Goal: Task Accomplishment & Management: Use online tool/utility

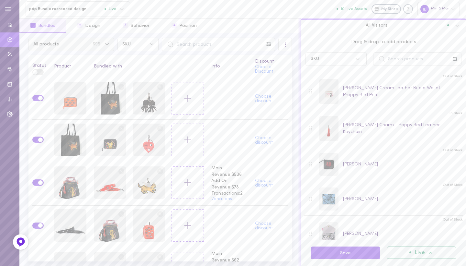
click at [96, 45] on span "695" at bounding box center [97, 44] width 8 height 5
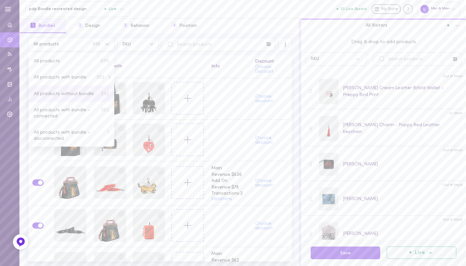
click at [80, 97] on button "All products without bundle 342" at bounding box center [72, 94] width 86 height 16
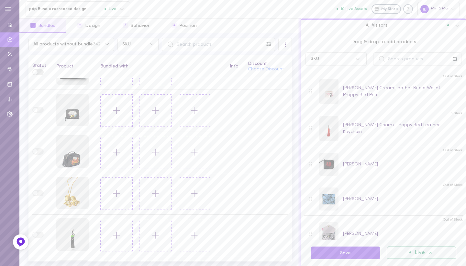
scroll to position [31, 0]
click at [108, 119] on button at bounding box center [116, 109] width 32 height 32
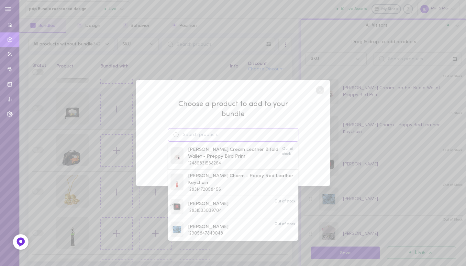
click at [192, 133] on input at bounding box center [233, 135] width 131 height 14
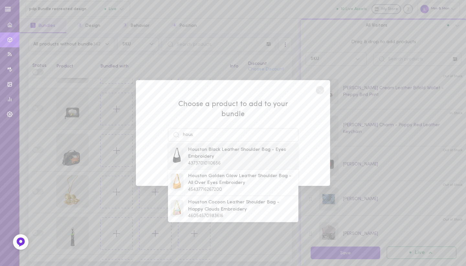
click at [205, 146] on span "Houston Black Leather Shoulder Bag - Eyes Embroidery" at bounding box center [242, 153] width 108 height 14
type input "Houston Black Leather Shoulder Bag - Eyes Embroidery"
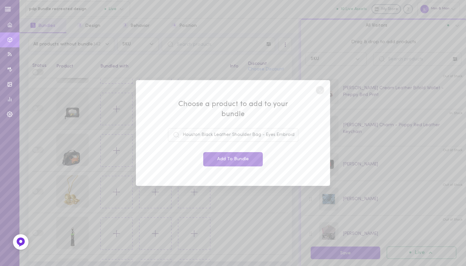
click at [218, 154] on button "Add To Bundle" at bounding box center [233, 159] width 60 height 14
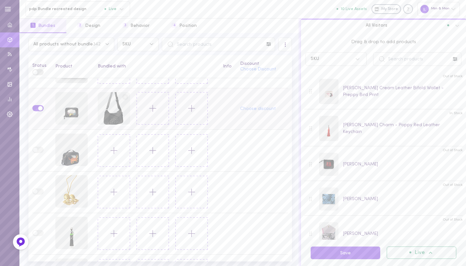
click at [147, 117] on button at bounding box center [153, 108] width 32 height 32
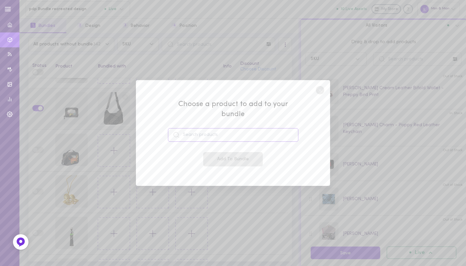
click at [184, 132] on input at bounding box center [233, 135] width 131 height 14
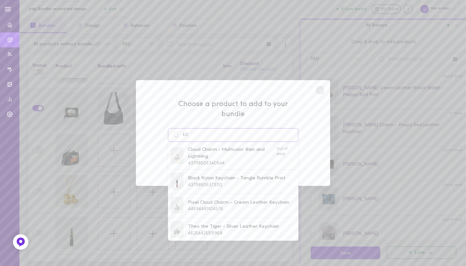
type input "k"
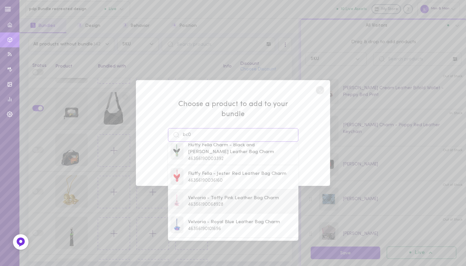
scroll to position [0, 0]
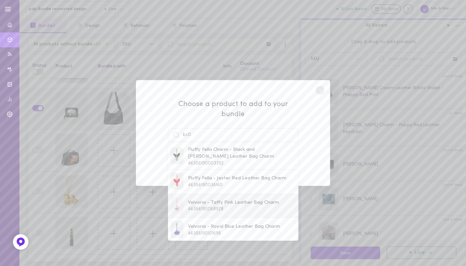
click at [229, 200] on span "Velvoria - Taffy Pink Leather Bag Charm" at bounding box center [233, 202] width 91 height 7
type input "Velvoria - Taffy Pink Leather Bag Charm"
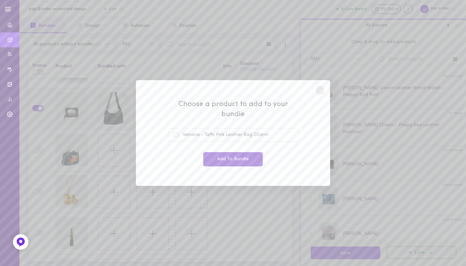
click at [228, 157] on button "Add To Bundle" at bounding box center [233, 159] width 60 height 14
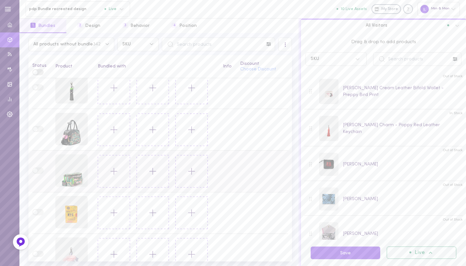
scroll to position [178, 0]
click at [109, 128] on icon at bounding box center [114, 128] width 11 height 11
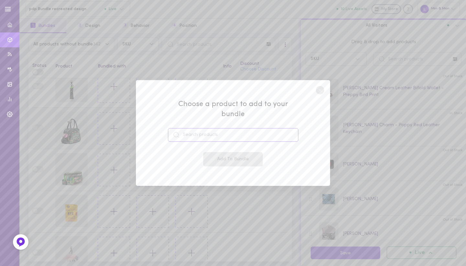
click at [188, 128] on input at bounding box center [233, 135] width 131 height 14
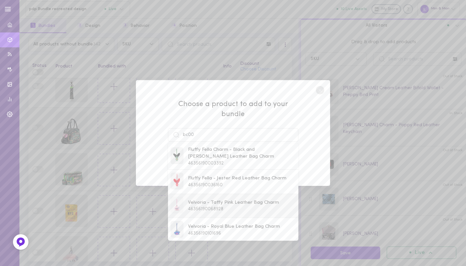
click at [189, 206] on div "Velvoria - Taffy Pink Leather Bag Charm 46356190068928" at bounding box center [233, 205] width 91 height 13
type input "Velvoria - Taffy Pink Leather Bag Charm"
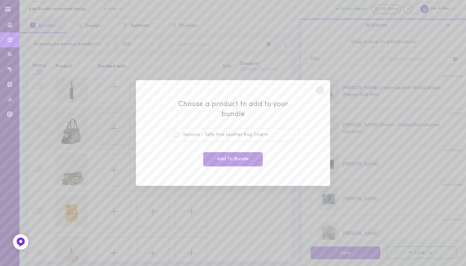
click at [229, 154] on button "Add To Bundle" at bounding box center [233, 159] width 60 height 14
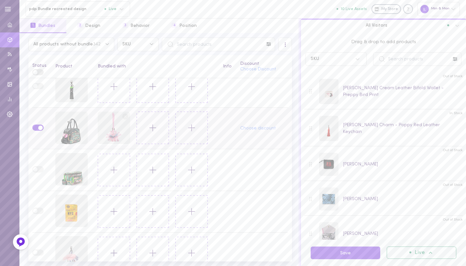
click at [155, 127] on icon at bounding box center [152, 127] width 11 height 11
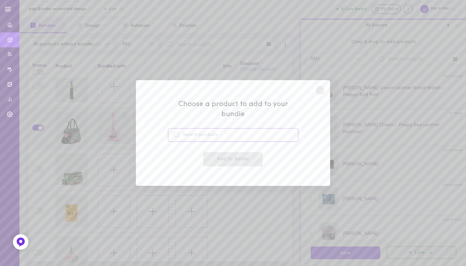
click at [194, 129] on input at bounding box center [233, 135] width 131 height 14
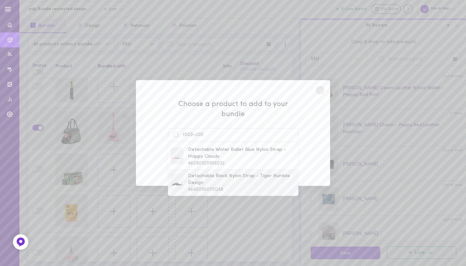
click at [205, 177] on span "Detachable Black Nylon Strap - Tiger Rumble Design" at bounding box center [242, 179] width 108 height 14
type input "Detachable Black Nylon Strap - Tiger Rumble Design"
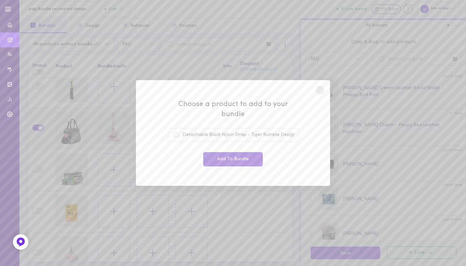
click at [226, 157] on button "Add To Bundle" at bounding box center [233, 159] width 60 height 14
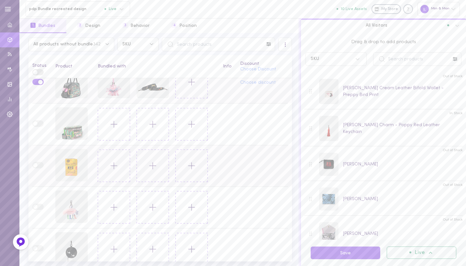
scroll to position [224, 0]
click at [122, 161] on button at bounding box center [114, 165] width 32 height 32
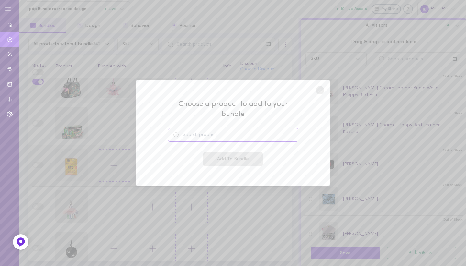
click at [202, 128] on input at bounding box center [233, 135] width 131 height 14
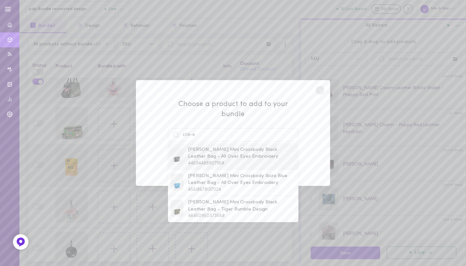
click at [204, 154] on div "[PERSON_NAME] Mini Crossbody Black Leather Bag - All Over Eyes Embroidery 44694…" at bounding box center [242, 156] width 108 height 20
type input "[PERSON_NAME] Mini Crossbody Black Leather Bag - All Over Eyes Embroidery"
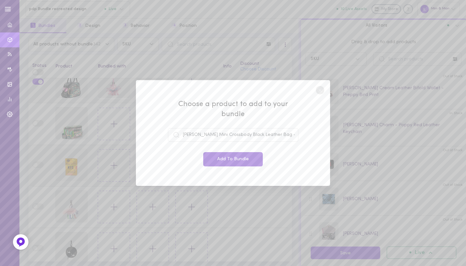
click at [216, 152] on button "Add To Bundle" at bounding box center [233, 159] width 60 height 14
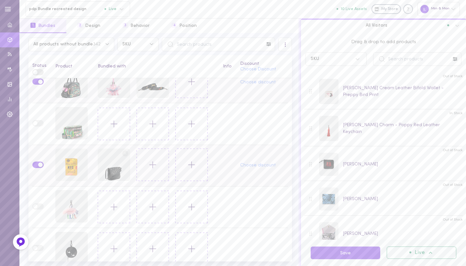
click at [149, 168] on icon at bounding box center [152, 164] width 11 height 11
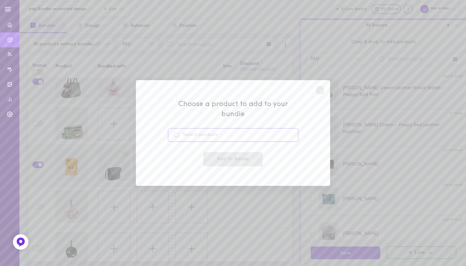
click at [194, 131] on input at bounding box center [233, 135] width 131 height 14
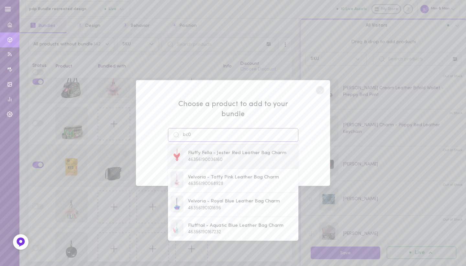
scroll to position [0, 0]
type input "b"
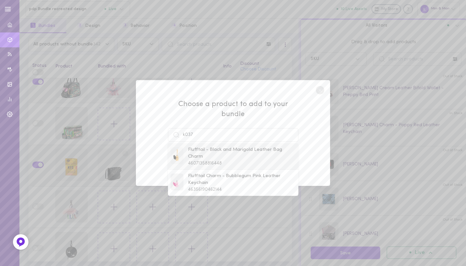
click at [212, 150] on span "Flufftail - Black and Marigold Leather Bag Charm" at bounding box center [242, 153] width 108 height 14
type input "Flufftail - Black and Marigold Leather Bag Charm"
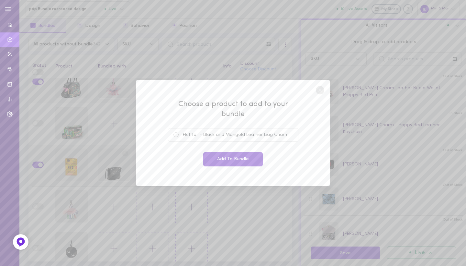
click at [222, 155] on button "Add To Bundle" at bounding box center [233, 159] width 60 height 14
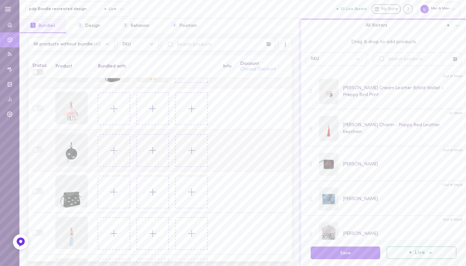
scroll to position [334, 0]
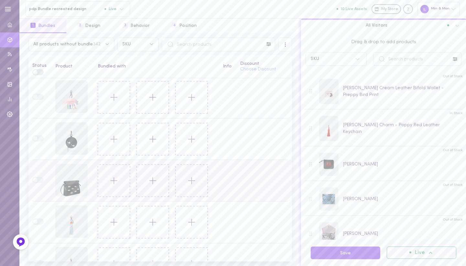
click at [115, 179] on icon at bounding box center [114, 180] width 11 height 11
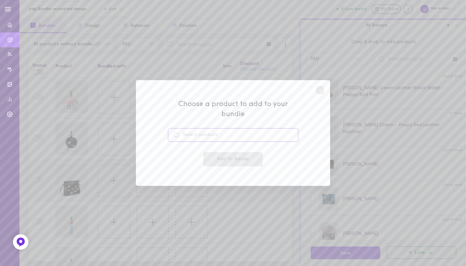
click at [205, 131] on input at bounding box center [233, 135] width 131 height 14
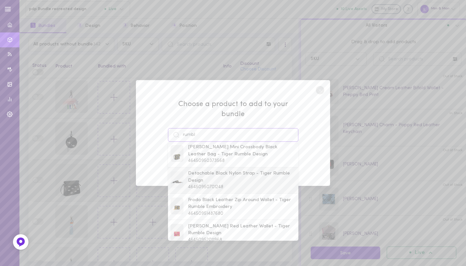
scroll to position [166, 0]
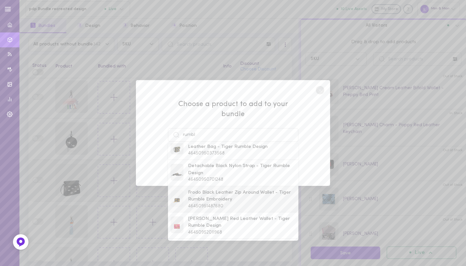
click at [201, 189] on span "Frodo Black Leather Zip Around Wallet - Tiger Rumble Embroidery" at bounding box center [242, 196] width 108 height 14
type input "Frodo Black Leather Zip Around Wallet - Tiger Rumble Embroidery"
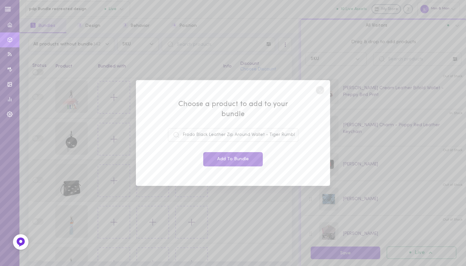
click at [229, 154] on button "Add To Bundle" at bounding box center [233, 159] width 60 height 14
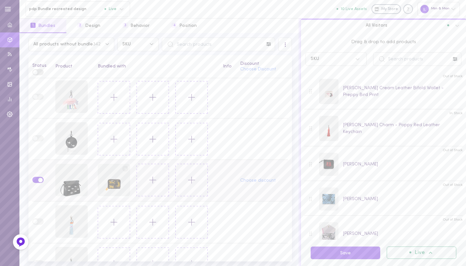
click at [148, 179] on icon at bounding box center [152, 179] width 11 height 11
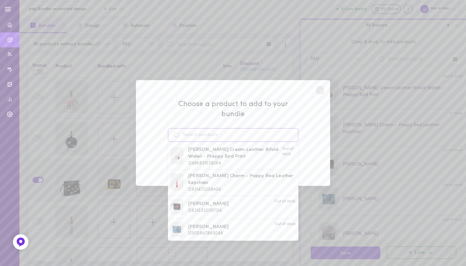
click at [211, 128] on input at bounding box center [233, 135] width 131 height 14
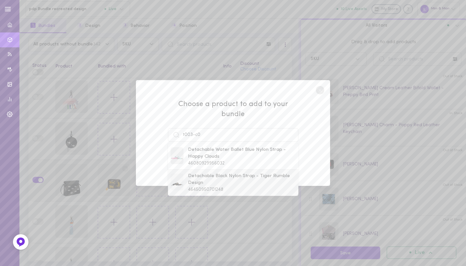
click at [205, 172] on span "Detachable Black Nylon Strap - Tiger Rumble Design" at bounding box center [242, 179] width 108 height 14
type input "Detachable Black Nylon Strap - Tiger Rumble Design"
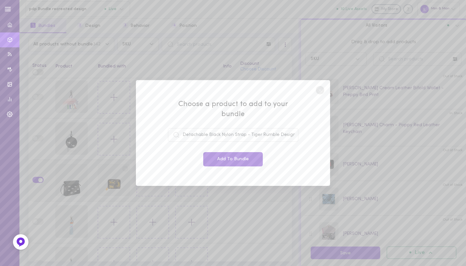
click at [223, 155] on button "Add To Bundle" at bounding box center [233, 159] width 60 height 14
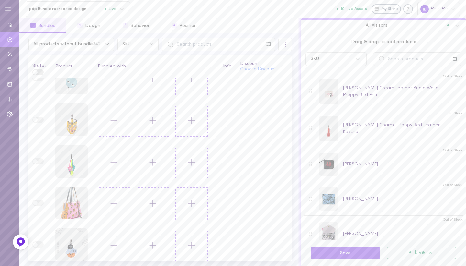
scroll to position [677, 0]
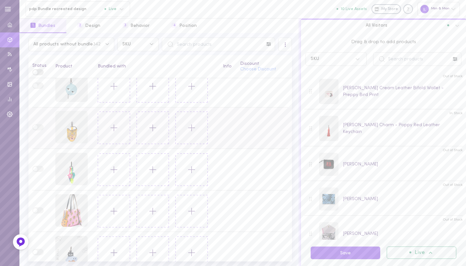
click at [116, 133] on icon at bounding box center [114, 127] width 11 height 11
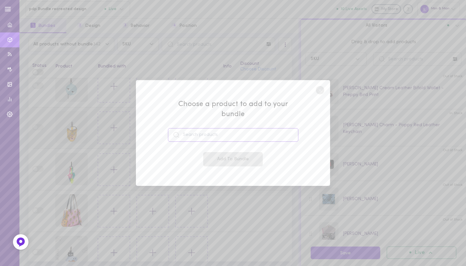
click at [191, 130] on input at bounding box center [233, 135] width 131 height 14
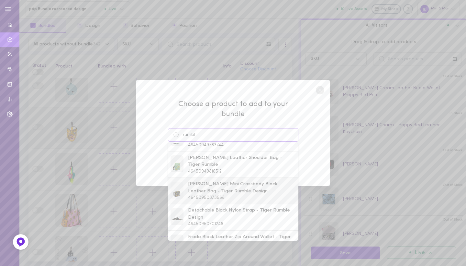
scroll to position [121, 0]
click at [205, 168] on span "46450949816512" at bounding box center [205, 170] width 34 height 5
type input "[PERSON_NAME] Leather Shoulder Bag - Tiger Rumble"
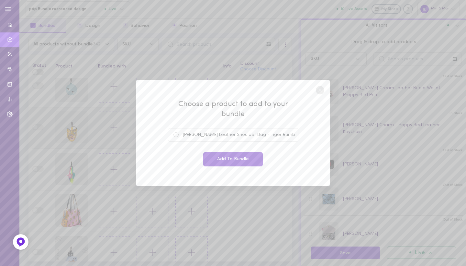
click at [217, 156] on button "Add To Bundle" at bounding box center [233, 159] width 60 height 14
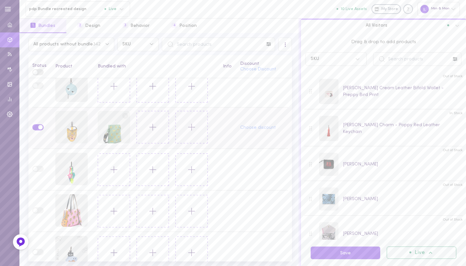
click at [155, 130] on icon at bounding box center [152, 126] width 11 height 11
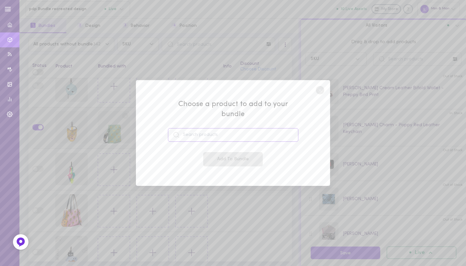
click at [198, 132] on input at bounding box center [233, 135] width 131 height 14
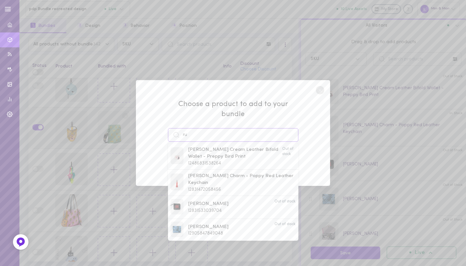
type input "r"
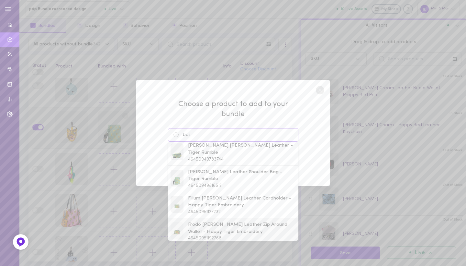
scroll to position [109, 0]
click at [197, 224] on span "Frodo [PERSON_NAME] Leather Zip Around Wallet - Happy Tiger Embroidery" at bounding box center [242, 228] width 108 height 14
type input "Frodo [PERSON_NAME] Leather Zip Around Wallet - Happy Tiger Embroidery"
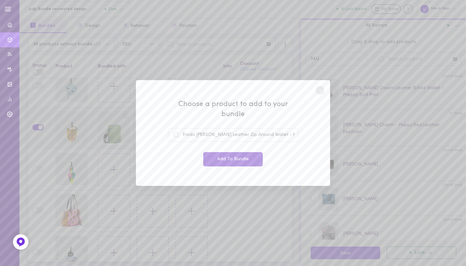
click at [225, 152] on button "Add To Bundle" at bounding box center [233, 159] width 60 height 14
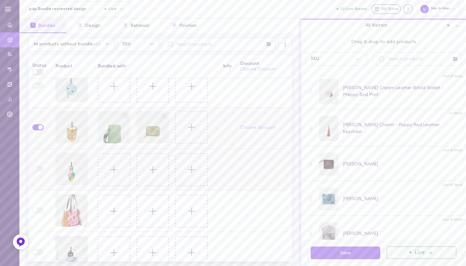
click at [109, 177] on button at bounding box center [114, 169] width 32 height 32
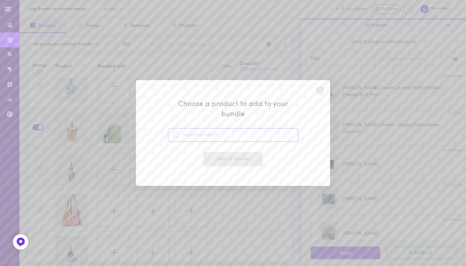
click at [196, 129] on input at bounding box center [233, 135] width 131 height 14
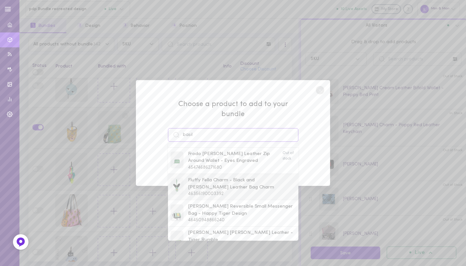
scroll to position [24, 0]
click at [211, 201] on span "[PERSON_NAME] Reversible Small Messenger Bag - Happy Tiger Design" at bounding box center [242, 208] width 108 height 14
type input "[PERSON_NAME] Reversible Small Messenger Bag - Happy Tiger Design"
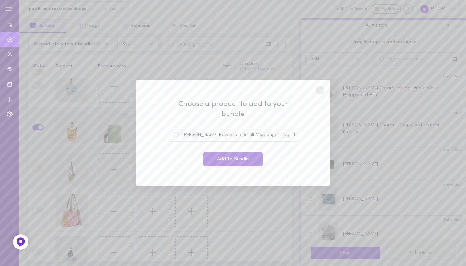
click at [226, 153] on button "Add To Bundle" at bounding box center [233, 159] width 60 height 14
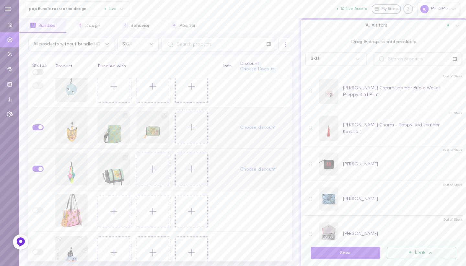
click at [150, 170] on icon at bounding box center [152, 168] width 11 height 11
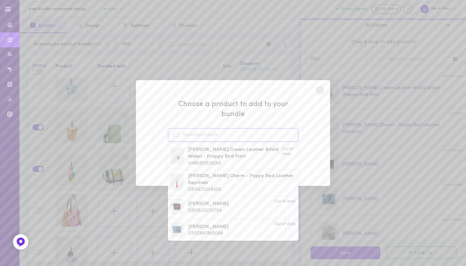
click at [212, 128] on input at bounding box center [233, 135] width 131 height 14
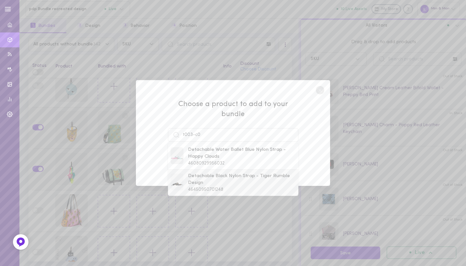
click at [200, 172] on span "Detachable Black Nylon Strap - Tiger Rumble Design" at bounding box center [242, 179] width 108 height 14
type input "Detachable Black Nylon Strap - Tiger Rumble Design"
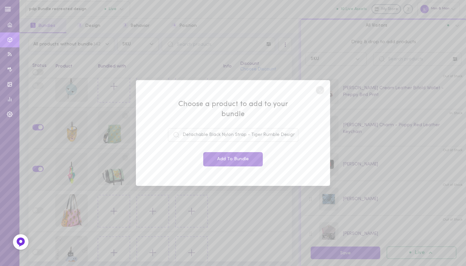
click at [223, 155] on button "Add To Bundle" at bounding box center [233, 159] width 60 height 14
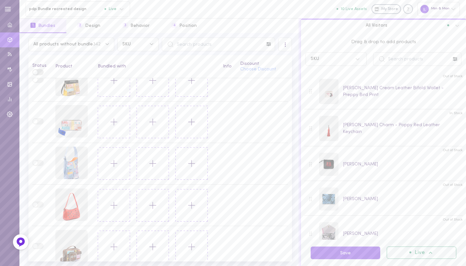
scroll to position [1596, 0]
click at [113, 195] on button at bounding box center [114, 205] width 32 height 32
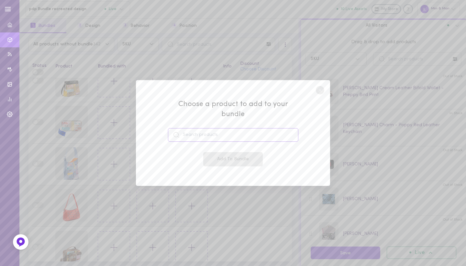
click at [209, 131] on input at bounding box center [233, 135] width 131 height 14
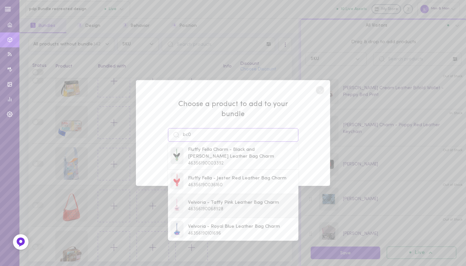
scroll to position [0, 0]
type input "b"
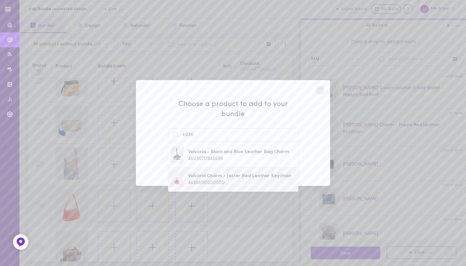
click at [200, 173] on span "Velvoria Charm - Jester Red Leather Keychain" at bounding box center [239, 175] width 103 height 7
type input "Velvoria Charm - Jester Red Leather Keychain"
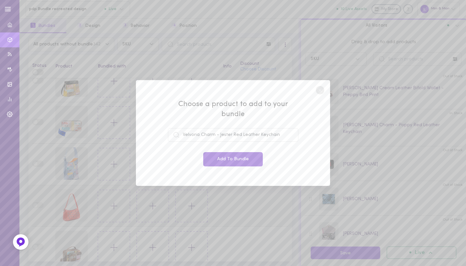
click at [229, 155] on button "Add To Bundle" at bounding box center [233, 159] width 60 height 14
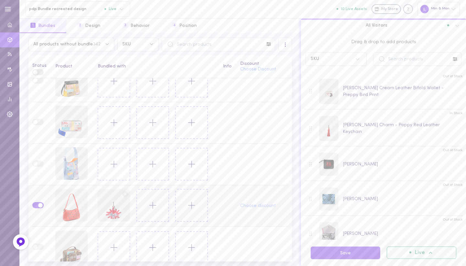
click at [137, 215] on button at bounding box center [153, 205] width 32 height 32
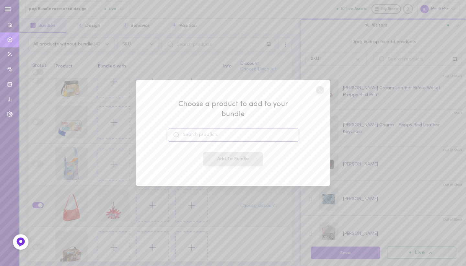
click at [203, 132] on input at bounding box center [233, 135] width 131 height 14
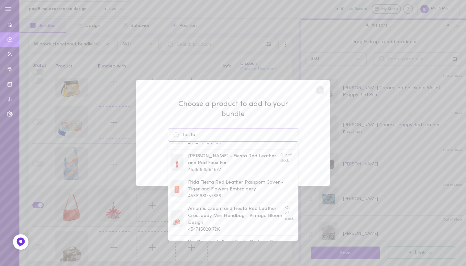
scroll to position [231, 0]
click at [210, 178] on span "Frida Fiesta Red Leather Passport Cover - Tiger and Flowers Embroidery" at bounding box center [242, 185] width 108 height 14
type input "Frida Fiesta Red Leather Passport Cover - Tiger and Flowers Embroidery"
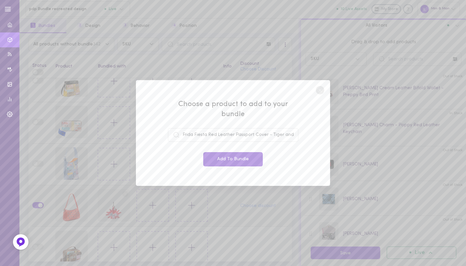
click at [227, 156] on button "Add To Bundle" at bounding box center [233, 159] width 60 height 14
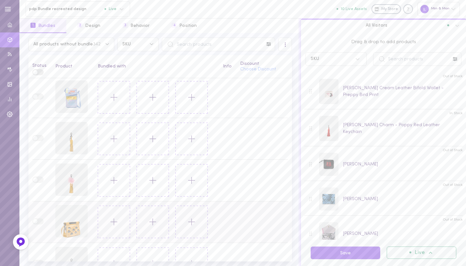
scroll to position [1916, 0]
click at [114, 172] on icon at bounding box center [114, 175] width 11 height 11
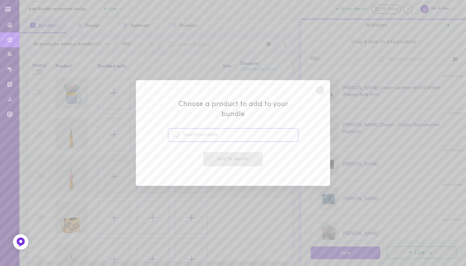
click at [196, 131] on input at bounding box center [233, 135] width 131 height 14
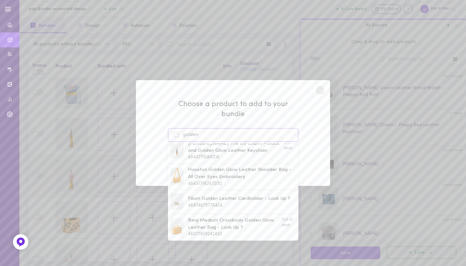
scroll to position [294, 0]
type input "g"
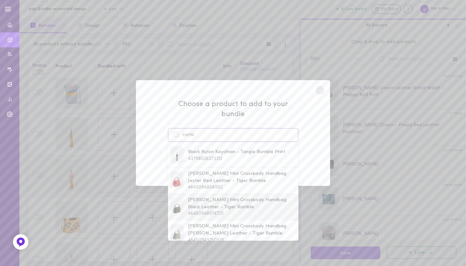
scroll to position [9, 0]
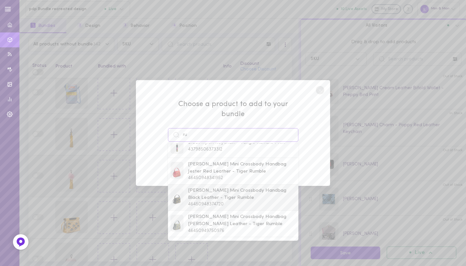
type input "r"
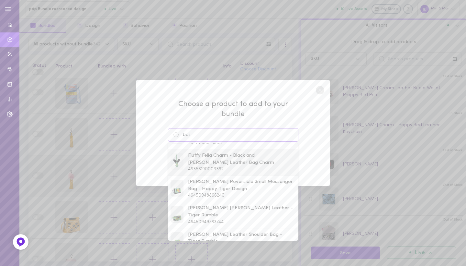
scroll to position [63, 0]
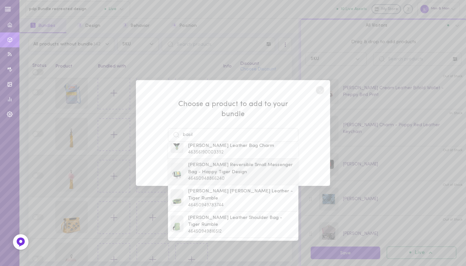
click at [210, 162] on span "[PERSON_NAME] Reversible Small Messenger Bag - Happy Tiger Design" at bounding box center [242, 168] width 108 height 14
type input "[PERSON_NAME] Reversible Small Messenger Bag - Happy Tiger Design"
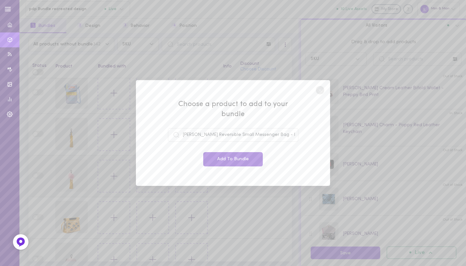
click at [223, 152] on button "Add To Bundle" at bounding box center [233, 159] width 60 height 14
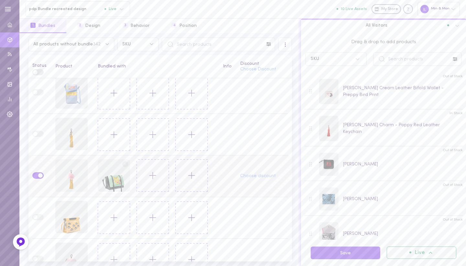
click at [153, 178] on icon at bounding box center [152, 175] width 11 height 11
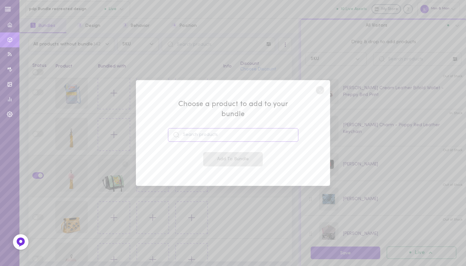
click at [214, 131] on input at bounding box center [233, 135] width 131 height 14
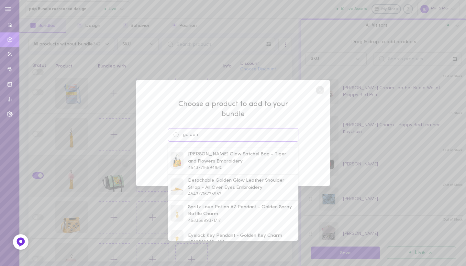
scroll to position [184, 0]
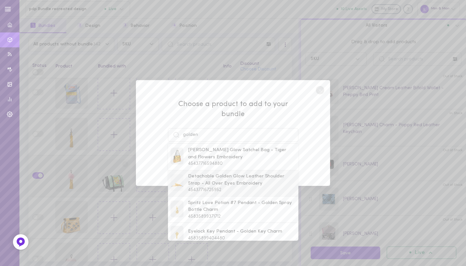
click at [210, 187] on span "45437716725952" at bounding box center [204, 189] width 33 height 5
type input "Detachable Golden Glow Leather Shoulder Strap - All Over Eyes Embroidery"
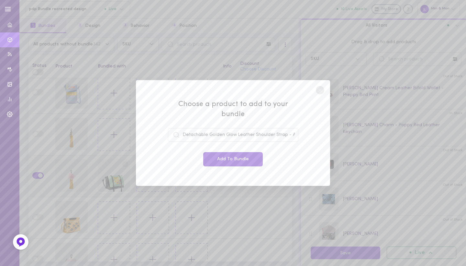
click at [223, 152] on button "Add To Bundle" at bounding box center [233, 159] width 60 height 14
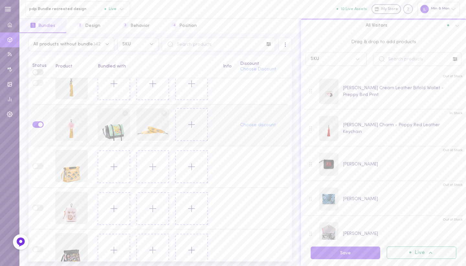
scroll to position [1970, 0]
click at [110, 167] on icon at bounding box center [114, 163] width 11 height 11
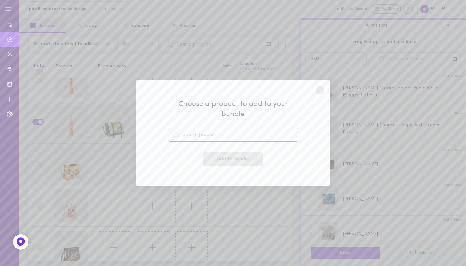
click at [190, 128] on input at bounding box center [233, 135] width 131 height 14
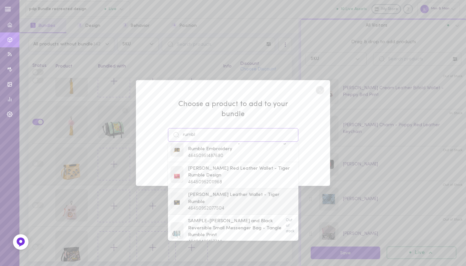
scroll to position [215, 0]
click at [213, 191] on span "[PERSON_NAME] Leather Wallet - Tiger Rumble" at bounding box center [242, 198] width 108 height 14
type input "[PERSON_NAME] Leather Wallet - Tiger Rumble"
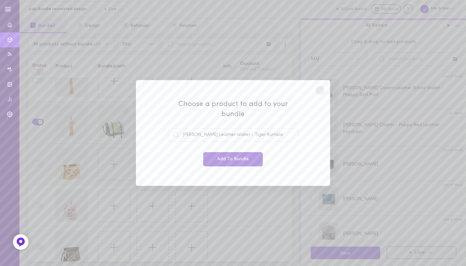
click at [230, 152] on button "Add To Bundle" at bounding box center [233, 159] width 60 height 14
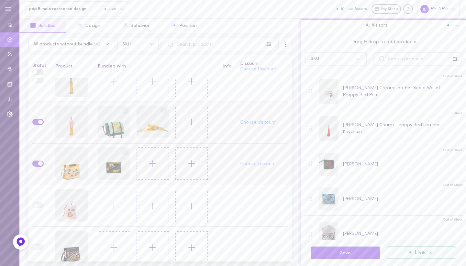
click at [153, 165] on icon at bounding box center [152, 163] width 11 height 11
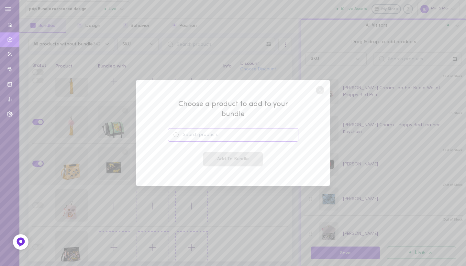
click at [203, 128] on input at bounding box center [233, 135] width 131 height 14
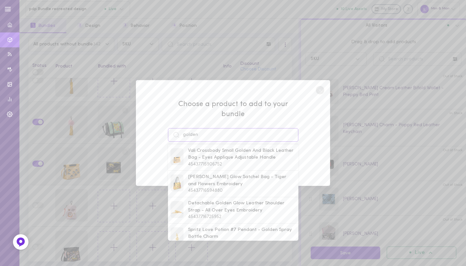
scroll to position [161, 0]
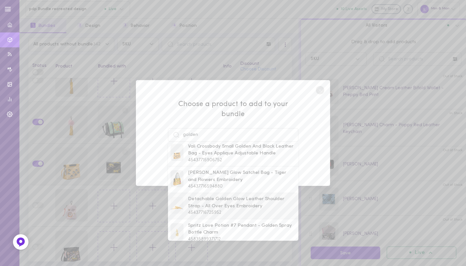
click at [213, 200] on span "Detachable Golden Glow Leather Shoulder Strap - All Over Eyes Embroidery" at bounding box center [242, 202] width 108 height 14
type input "Detachable Golden Glow Leather Shoulder Strap - All Over Eyes Embroidery"
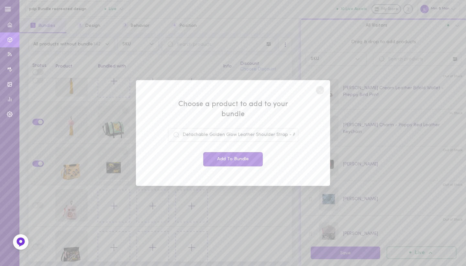
click at [227, 155] on button "Add To Bundle" at bounding box center [233, 159] width 60 height 14
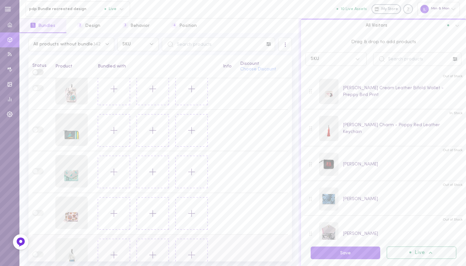
scroll to position [2318, 0]
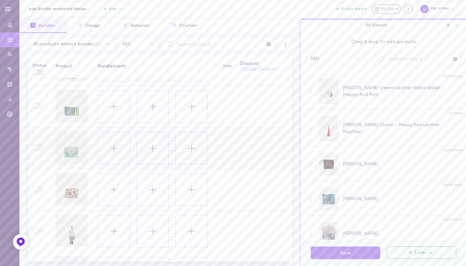
click at [116, 151] on icon at bounding box center [114, 148] width 11 height 11
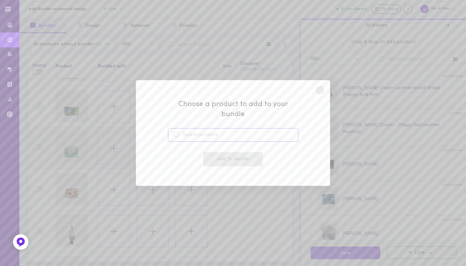
click at [196, 132] on input at bounding box center [233, 135] width 131 height 14
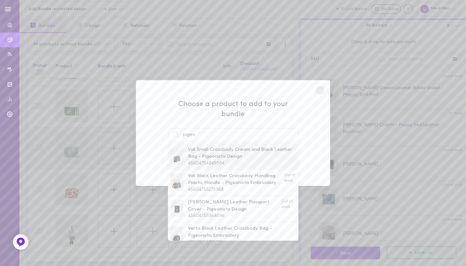
click at [215, 152] on span "Vali Small Crossbody Cream and Black Leather Bag - Pigeonista Design" at bounding box center [242, 153] width 108 height 14
type input "Vali Small Crossbody Cream and Black Leather Bag - Pigeonista Design"
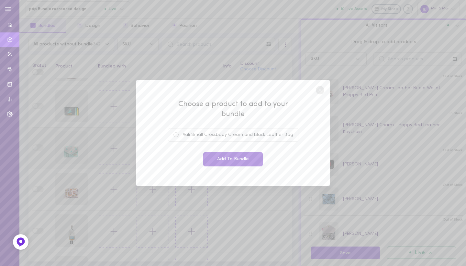
click at [233, 152] on button "Add To Bundle" at bounding box center [233, 159] width 60 height 14
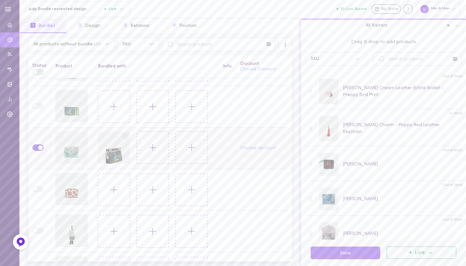
click at [150, 144] on icon at bounding box center [152, 147] width 11 height 11
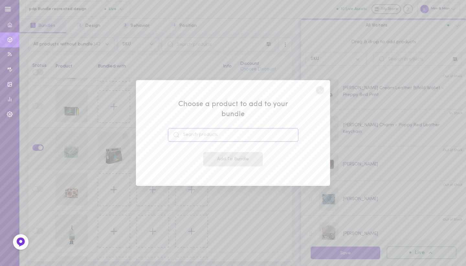
click at [207, 128] on input at bounding box center [233, 135] width 131 height 14
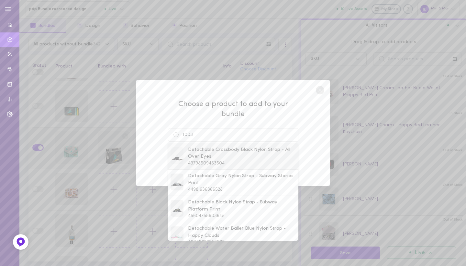
click at [217, 151] on span "Detachable Crossbody Black Nylon Strap - All Over Eyes" at bounding box center [242, 153] width 108 height 14
type input "Detachable Crossbody Black Nylon Strap - All Over Eyes"
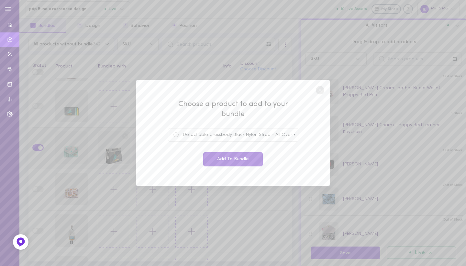
click at [226, 152] on button "Add To Bundle" at bounding box center [233, 159] width 60 height 14
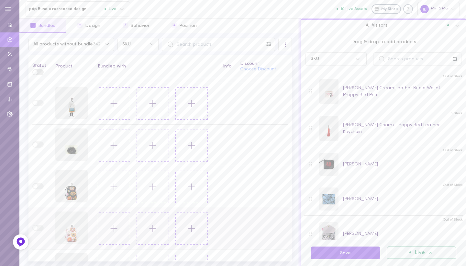
scroll to position [2446, 0]
click at [115, 152] on button at bounding box center [114, 145] width 32 height 32
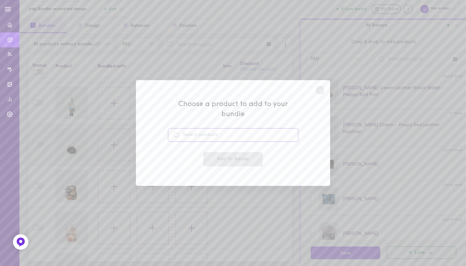
click at [204, 128] on input at bounding box center [233, 135] width 131 height 14
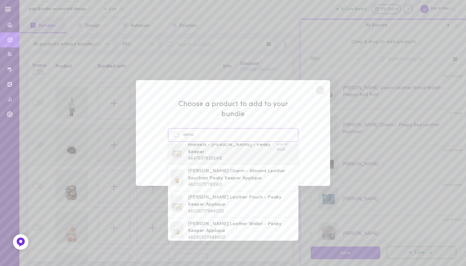
scroll to position [0, 0]
click at [226, 196] on span "[PERSON_NAME] Leather Pouch - Peaky Keeper Applique" at bounding box center [242, 201] width 108 height 14
type input "[PERSON_NAME] Leather Pouch - Peaky Keeper Applique"
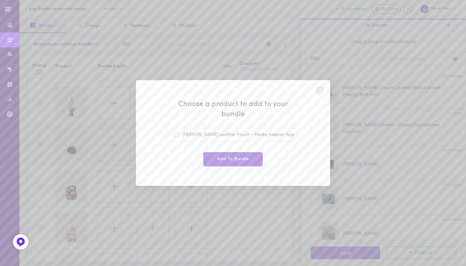
click at [234, 154] on button "Add To Bundle" at bounding box center [233, 159] width 60 height 14
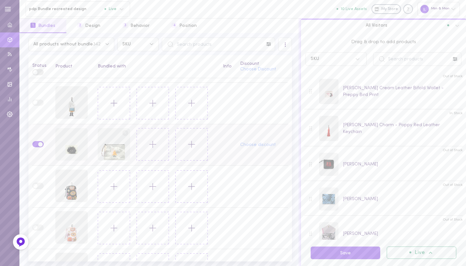
click at [149, 146] on icon at bounding box center [152, 144] width 11 height 11
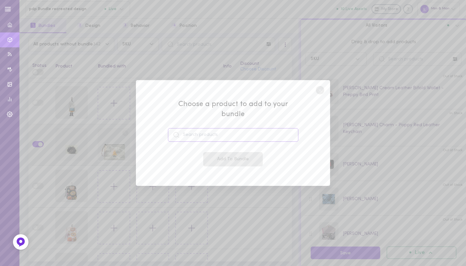
click at [198, 128] on input at bounding box center [233, 135] width 131 height 14
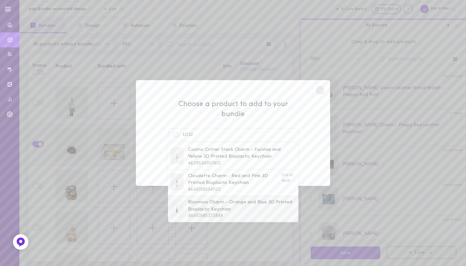
click at [212, 205] on span "Bloomoo Charm - Orange and Blue 3D Printed Bioplastic Keychain" at bounding box center [242, 206] width 108 height 14
type input "Bloomoo Charm - Orange and Blue 3D Printed Bioplastic Keychain"
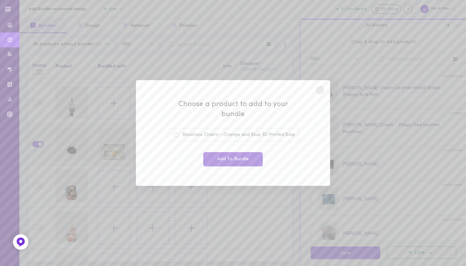
click at [227, 152] on button "Add To Bundle" at bounding box center [233, 159] width 60 height 14
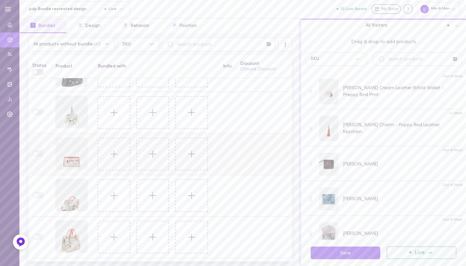
scroll to position [2686, 0]
click at [110, 119] on button at bounding box center [114, 112] width 32 height 32
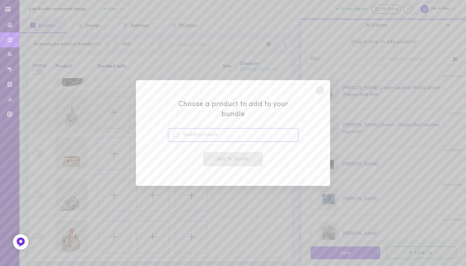
click at [197, 131] on input at bounding box center [233, 135] width 131 height 14
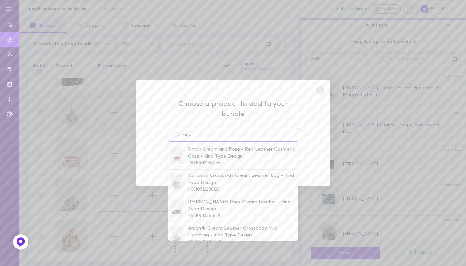
scroll to position [80, 0]
click at [193, 186] on span "46310512296128" at bounding box center [204, 188] width 32 height 5
type input "Vali Small Crossbody Cream Leather Bag - Kind Type Design"
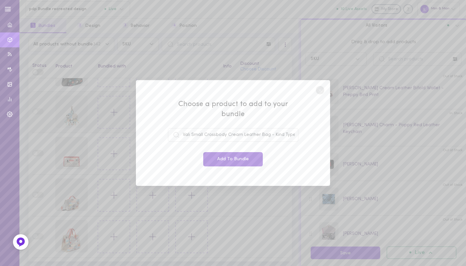
click at [229, 154] on button "Add To Bundle" at bounding box center [233, 159] width 60 height 14
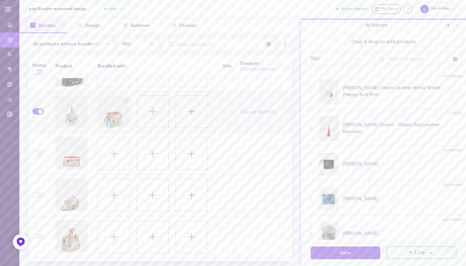
click at [157, 112] on button at bounding box center [153, 111] width 32 height 32
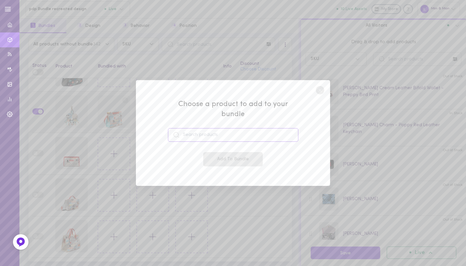
click at [196, 129] on input at bounding box center [233, 135] width 131 height 14
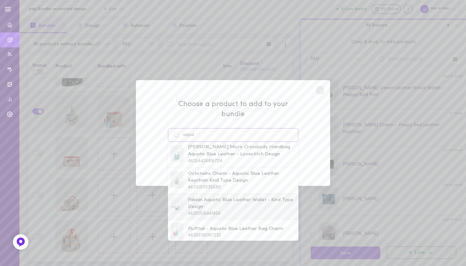
scroll to position [107, 0]
click at [209, 197] on span "Fabian Aquatic Blue Leather Wallet - Kind Type Design" at bounding box center [242, 204] width 108 height 14
type input "Fabian Aquatic Blue Leather Wallet - Kind Type Design"
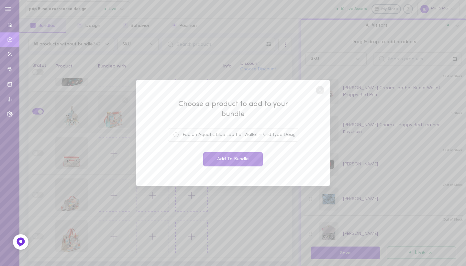
click at [228, 153] on button "Add To Bundle" at bounding box center [233, 159] width 60 height 14
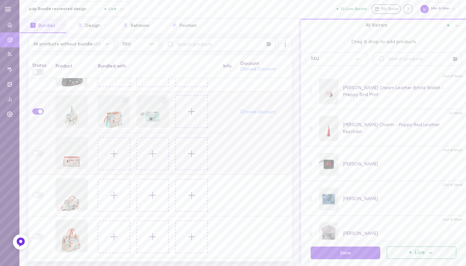
click at [113, 150] on icon at bounding box center [114, 153] width 11 height 11
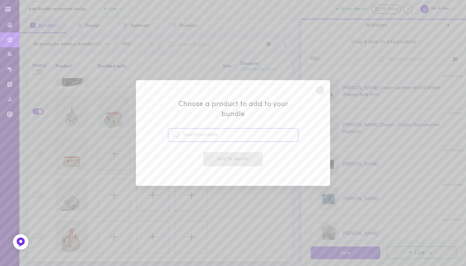
click at [187, 133] on input at bounding box center [233, 135] width 131 height 14
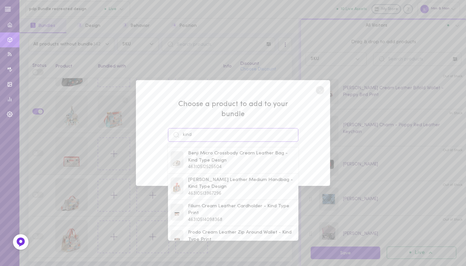
scroll to position [211, 0]
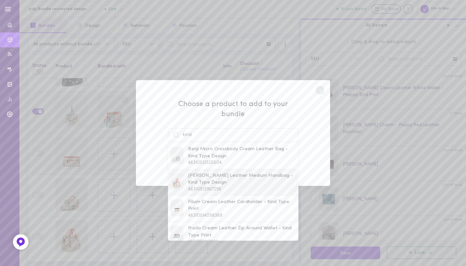
click at [210, 172] on span "[PERSON_NAME] Leather Medium Handbag - Kind Type Design" at bounding box center [242, 179] width 108 height 14
type input "[PERSON_NAME] Leather Medium Handbag - Kind Type Design"
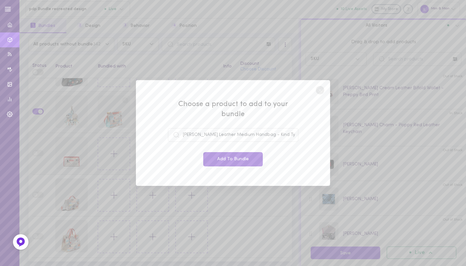
click at [227, 152] on button "Add To Bundle" at bounding box center [233, 159] width 60 height 14
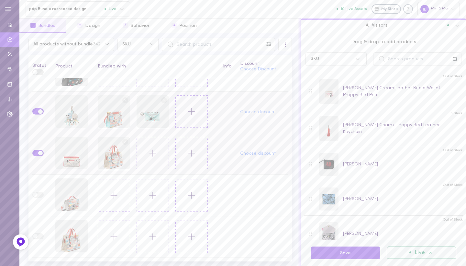
click at [150, 153] on line at bounding box center [153, 153] width 6 height 0
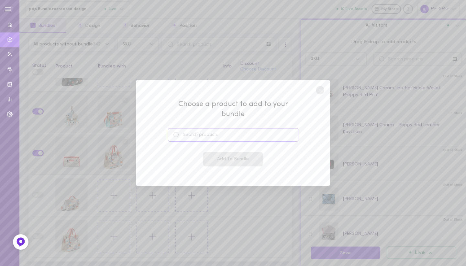
click at [203, 132] on input at bounding box center [233, 135] width 131 height 14
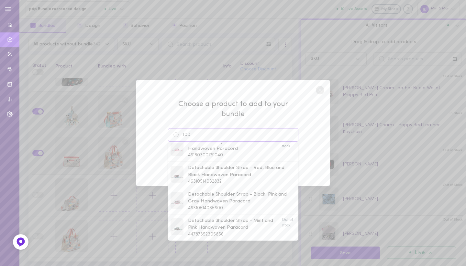
scroll to position [253, 0]
click at [210, 177] on span "46310514032832" at bounding box center [205, 179] width 34 height 5
type input "Detachable Shoulder Strap - Red, Blue and Black Handwoven Paracord"
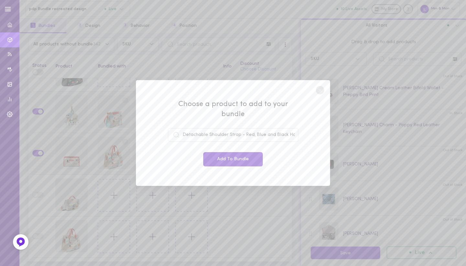
click at [230, 155] on button "Add To Bundle" at bounding box center [233, 159] width 60 height 14
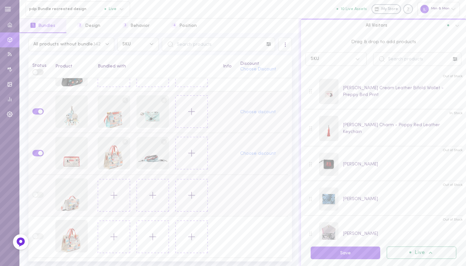
click at [99, 200] on button at bounding box center [114, 195] width 32 height 32
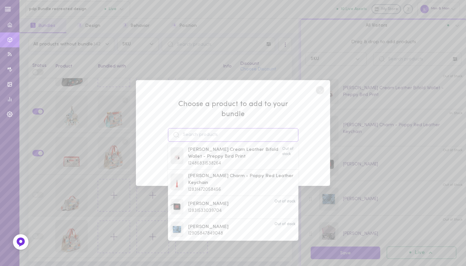
click at [190, 130] on input at bounding box center [233, 135] width 131 height 14
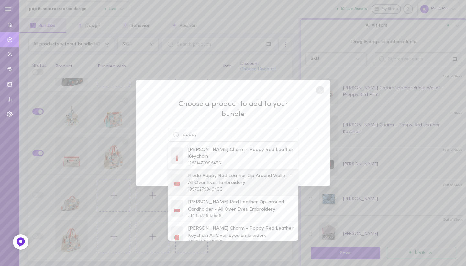
click at [194, 172] on span "Frodo Poppy Red Leather Zip Around Wallet - All Over Eyes Embroidery" at bounding box center [242, 179] width 108 height 14
type input "Frodo Poppy Red Leather Zip Around Wallet - All Over Eyes Embroidery"
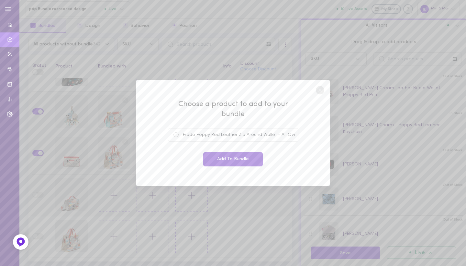
click at [220, 155] on button "Add To Bundle" at bounding box center [233, 159] width 60 height 14
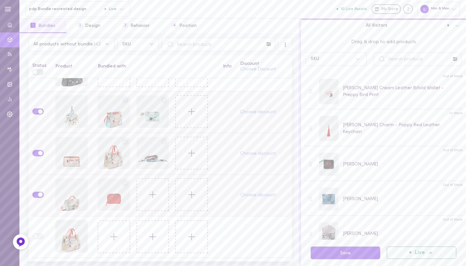
click at [156, 201] on button at bounding box center [153, 194] width 32 height 32
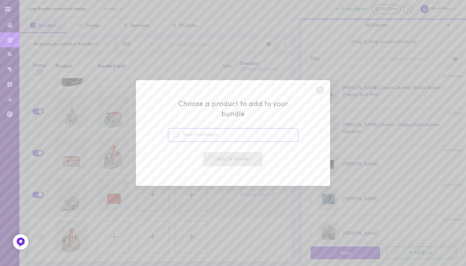
click at [207, 133] on input at bounding box center [233, 135] width 131 height 14
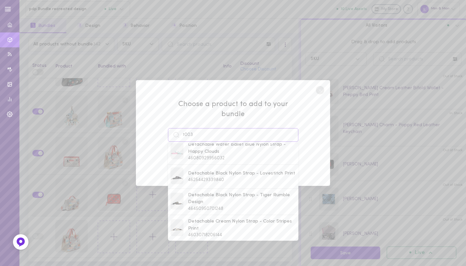
scroll to position [83, 0]
click at [203, 170] on span "Detachable Black Nylon Strap - Lovestitch Print" at bounding box center [241, 173] width 107 height 7
type input "Detachable Black Nylon Strap - Lovestitch Print"
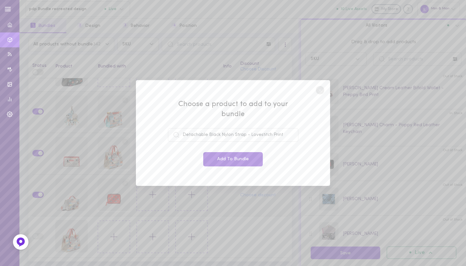
click at [228, 155] on button "Add To Bundle" at bounding box center [233, 159] width 60 height 14
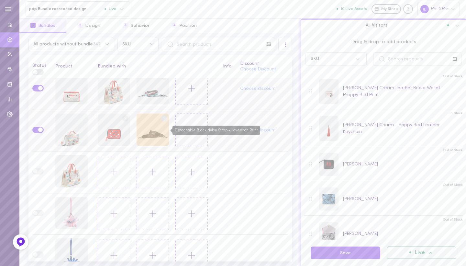
scroll to position [2752, 0]
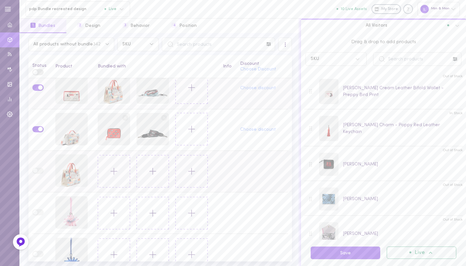
click at [110, 170] on icon at bounding box center [114, 171] width 11 height 11
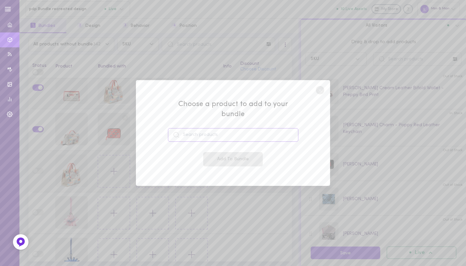
click at [187, 129] on input at bounding box center [233, 135] width 131 height 14
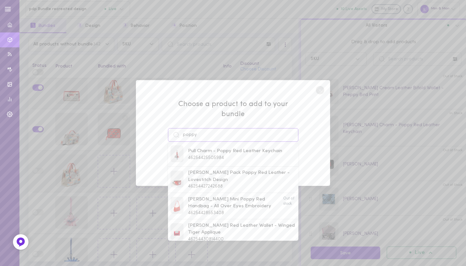
scroll to position [157, 0]
click at [209, 224] on span "[PERSON_NAME] Red Leather Wallet - Winged Tiger Applique" at bounding box center [242, 231] width 108 height 14
type input "[PERSON_NAME] Red Leather Wallet - Winged Tiger Applique"
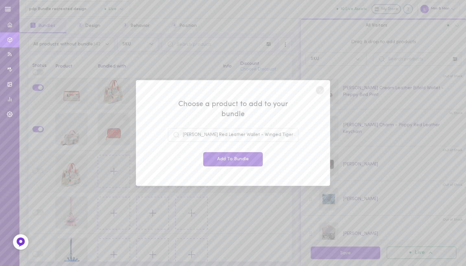
click at [236, 154] on button "Add To Bundle" at bounding box center [233, 159] width 60 height 14
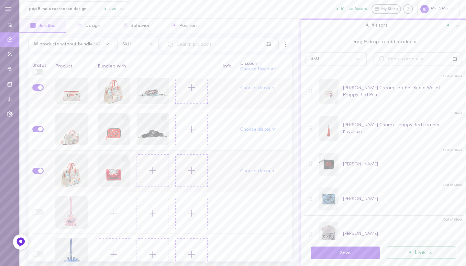
click at [151, 170] on icon at bounding box center [152, 170] width 11 height 11
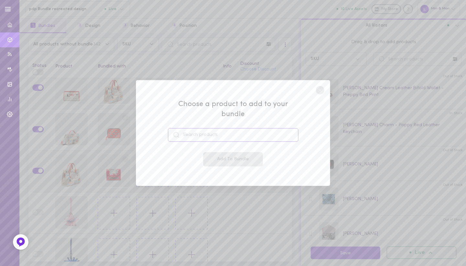
click at [208, 133] on input at bounding box center [233, 135] width 131 height 14
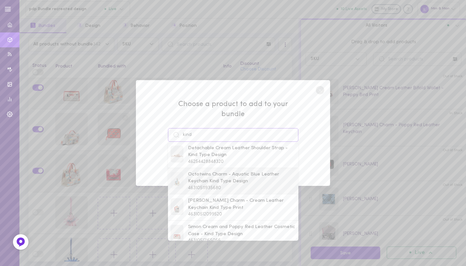
scroll to position [0, 0]
click at [196, 151] on span "Detachable Cream Leather Shoulder Strap - Kind Type Design" at bounding box center [242, 153] width 108 height 14
type input "Detachable Cream Leather Shoulder Strap - Kind Type Design"
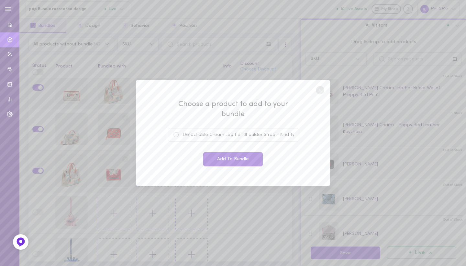
click at [218, 153] on button "Add To Bundle" at bounding box center [233, 159] width 60 height 14
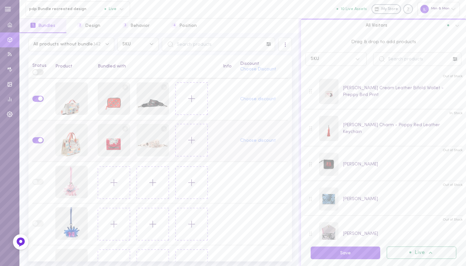
scroll to position [2787, 0]
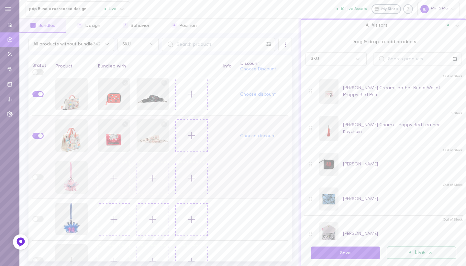
click at [117, 181] on icon at bounding box center [114, 177] width 11 height 11
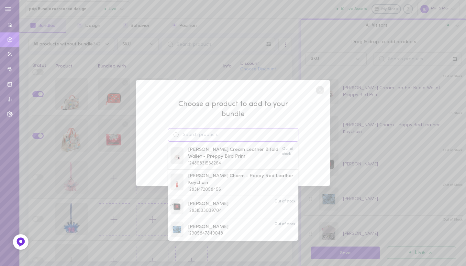
click at [198, 128] on input at bounding box center [233, 135] width 131 height 14
click at [217, 151] on span "Benji Micro Crossbody Soft Neon Pink Leather Bag - Look Up ?" at bounding box center [242, 153] width 108 height 14
type input "Benji Micro Crossbody Soft Neon Pink Leather Bag - Look Up ?"
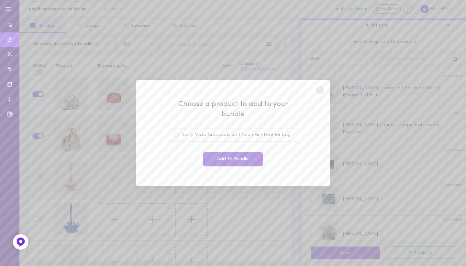
click at [228, 152] on button "Add To Bundle" at bounding box center [233, 159] width 60 height 14
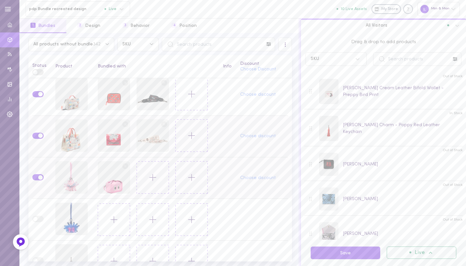
click at [156, 178] on icon at bounding box center [152, 177] width 11 height 11
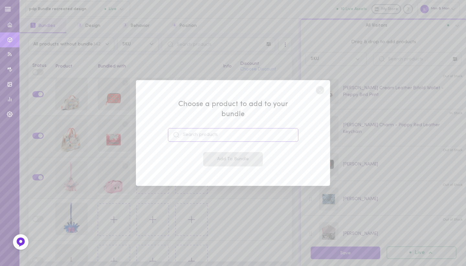
click at [211, 129] on input at bounding box center [233, 135] width 131 height 14
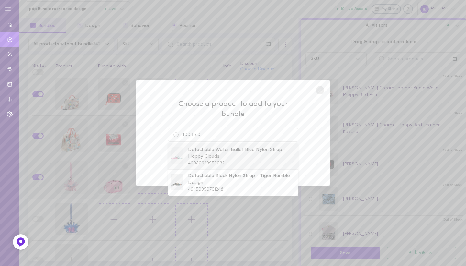
click at [200, 152] on span "Detachable Water Ballet Blue Nylon Strap - Happy Clouds" at bounding box center [242, 153] width 108 height 14
type input "Detachable Water Ballet Blue Nylon Strap - Happy Clouds"
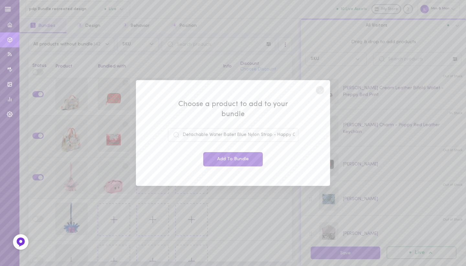
click at [221, 152] on button "Add To Bundle" at bounding box center [233, 159] width 60 height 14
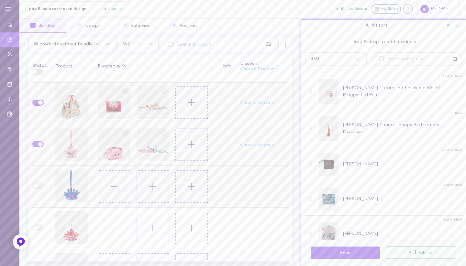
scroll to position [2825, 0]
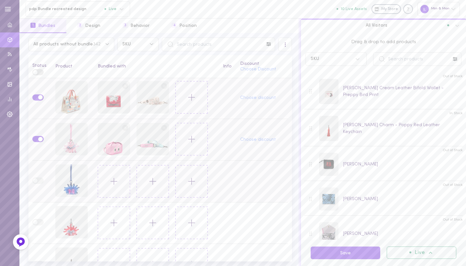
click at [109, 187] on button at bounding box center [114, 181] width 32 height 32
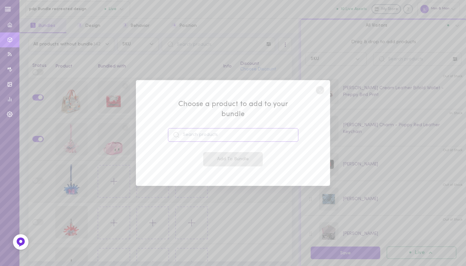
click at [200, 130] on input at bounding box center [233, 135] width 131 height 14
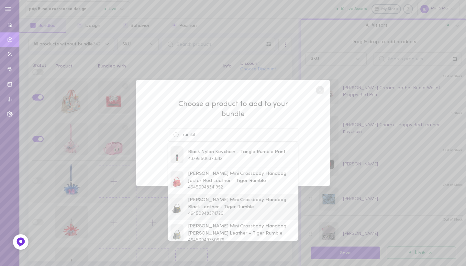
click at [199, 196] on span "[PERSON_NAME] Mini Crossbody Handbag Black Leather - Tiger Rumble" at bounding box center [242, 203] width 108 height 14
type input "[PERSON_NAME] Mini Crossbody Handbag Black Leather - Tiger Rumble"
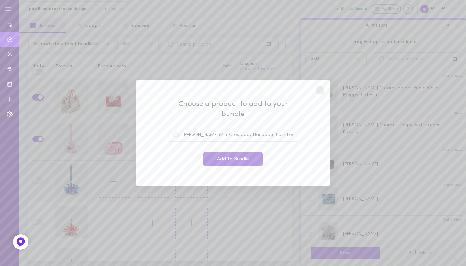
click at [229, 152] on button "Add To Bundle" at bounding box center [233, 159] width 60 height 14
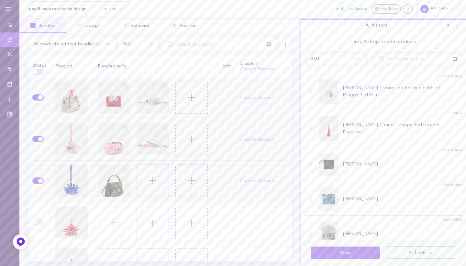
click at [148, 176] on icon at bounding box center [152, 180] width 11 height 11
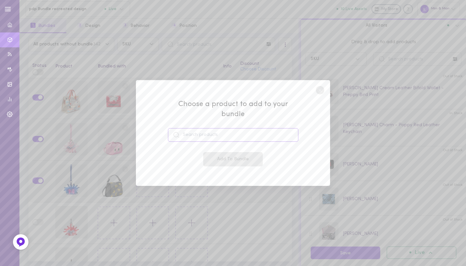
click at [212, 130] on input at bounding box center [233, 135] width 131 height 14
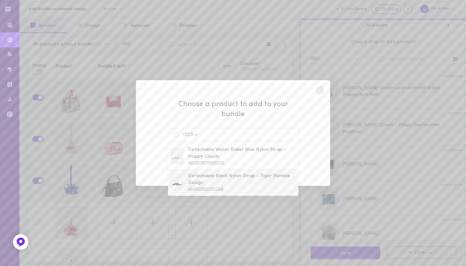
click at [209, 172] on span "Detachable Black Nylon Strap - Tiger Rumble Design" at bounding box center [242, 179] width 108 height 14
type input "Detachable Black Nylon Strap - Tiger Rumble Design"
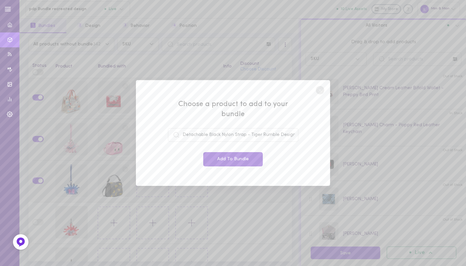
click at [224, 156] on button "Add To Bundle" at bounding box center [233, 159] width 60 height 14
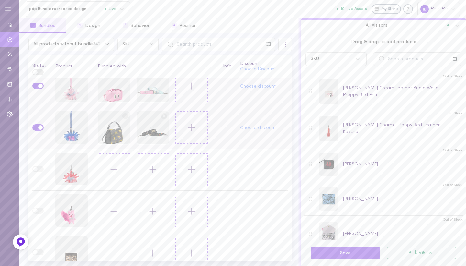
scroll to position [2882, 0]
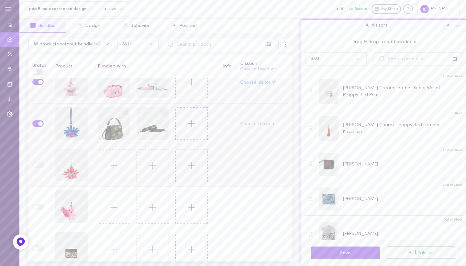
click at [119, 178] on button at bounding box center [114, 165] width 32 height 32
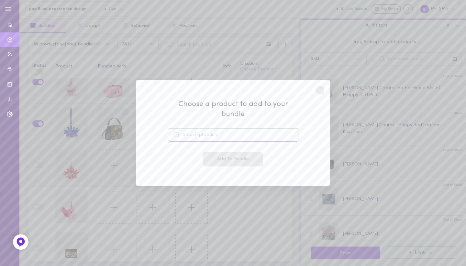
click at [201, 132] on input at bounding box center [233, 135] width 131 height 14
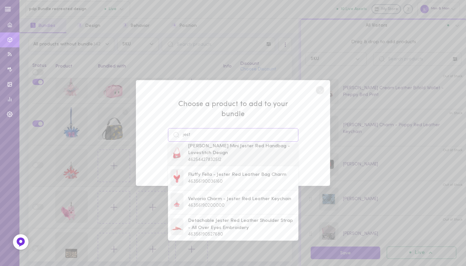
scroll to position [30, 0]
click at [208, 145] on span "[PERSON_NAME] Mini Jester Red Handbag - Lovestitch Design" at bounding box center [242, 149] width 108 height 14
type input "[PERSON_NAME] Mini Jester Red Handbag - Lovestitch Design"
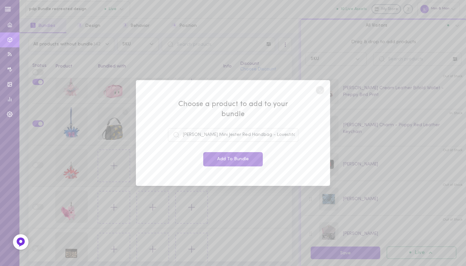
click at [220, 152] on button "Add To Bundle" at bounding box center [233, 159] width 60 height 14
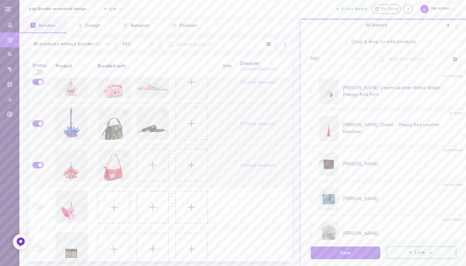
click at [150, 170] on icon at bounding box center [152, 164] width 11 height 11
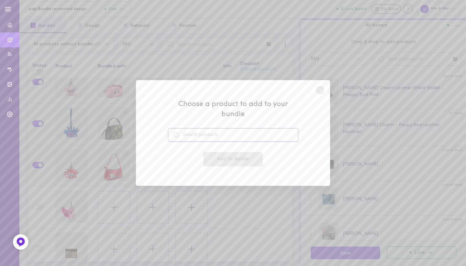
click at [209, 132] on input at bounding box center [233, 135] width 131 height 14
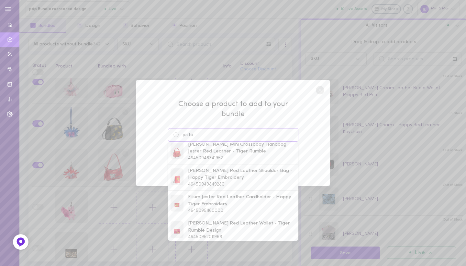
scroll to position [185, 0]
click at [213, 195] on span "Filium Jester Red Leather Cardholder - Happy Tiger Embroidery" at bounding box center [242, 201] width 108 height 14
type input "Filium Jester Red Leather Cardholder - Happy Tiger Embroidery"
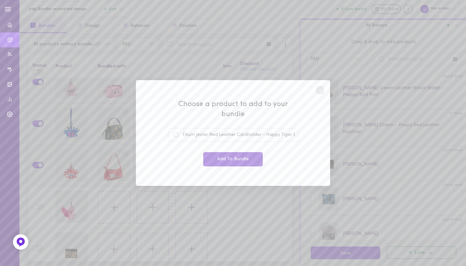
click at [235, 153] on button "Add To Bundle" at bounding box center [233, 159] width 60 height 14
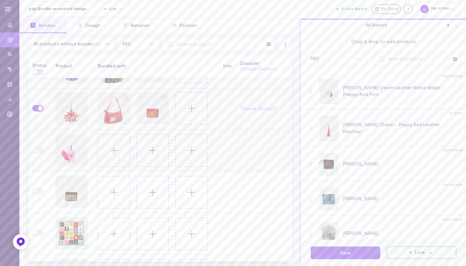
scroll to position [2944, 0]
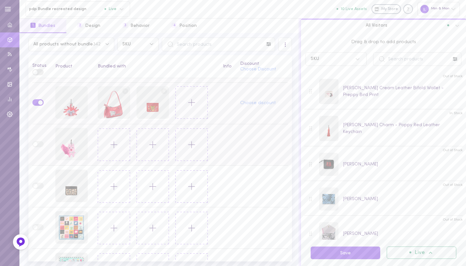
click at [107, 152] on button at bounding box center [114, 144] width 32 height 32
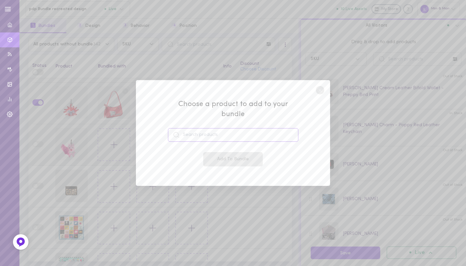
click at [199, 130] on input at bounding box center [233, 135] width 131 height 14
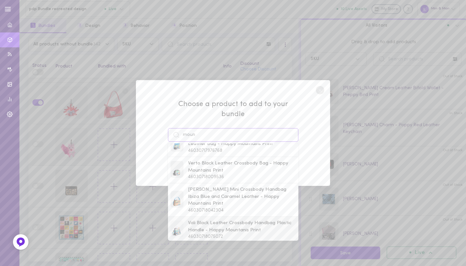
scroll to position [39, 0]
click at [198, 220] on span "Vali Black Leather Crossbody Handbag Plastic Handle - Happy Mountanis Print" at bounding box center [242, 227] width 108 height 14
type input "Vali Black Leather Crossbody Handbag Plastic Handle - Happy Mountanis Print"
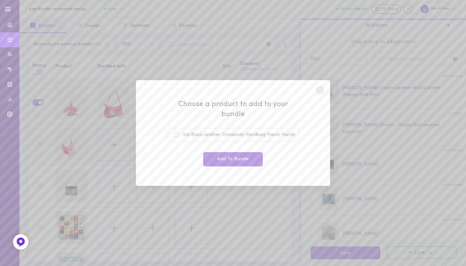
click at [223, 158] on button "Add To Bundle" at bounding box center [233, 159] width 60 height 14
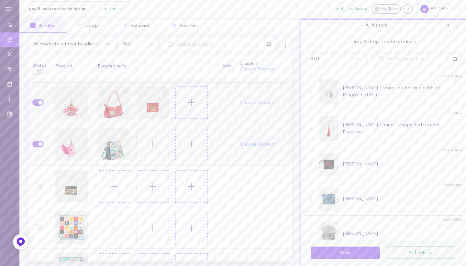
click at [152, 143] on icon at bounding box center [152, 143] width 11 height 11
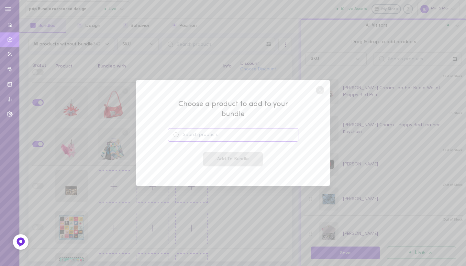
click at [201, 132] on input at bounding box center [233, 135] width 131 height 14
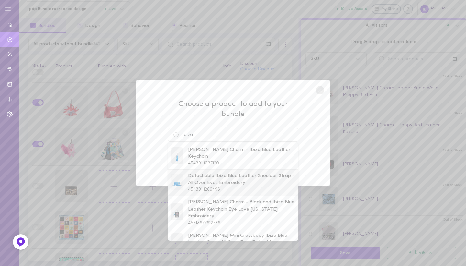
click at [198, 177] on span "Detachable Ibiza Blue Leather Shoulder Strap - All Over Eyes Embroidery" at bounding box center [242, 179] width 108 height 14
type input "Detachable Ibiza Blue Leather Shoulder Strap - All Over Eyes Embroidery"
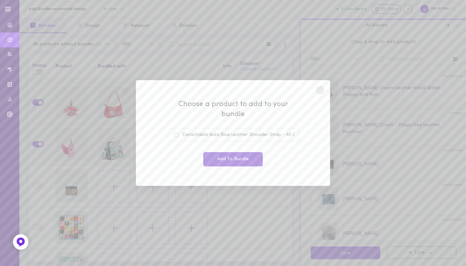
click at [222, 157] on button "Add To Bundle" at bounding box center [233, 159] width 60 height 14
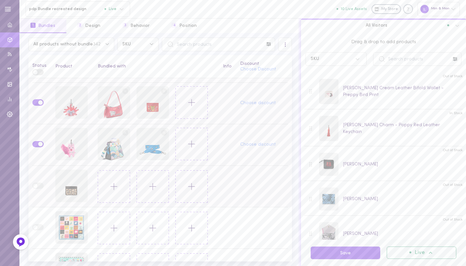
click at [102, 192] on button at bounding box center [114, 186] width 32 height 32
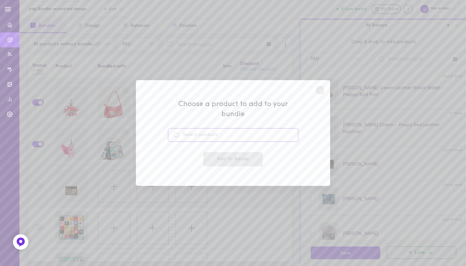
click at [192, 129] on input at bounding box center [233, 135] width 131 height 14
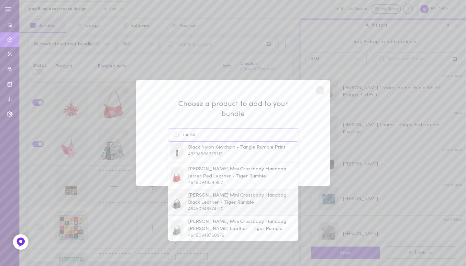
scroll to position [7, 0]
click at [201, 166] on span "[PERSON_NAME] Mini Crossbody Handbag Jester Red Leather - Tiger Rumble" at bounding box center [242, 170] width 108 height 14
type input "[PERSON_NAME] Mini Crossbody Handbag Jester Red Leather - Tiger Rumble"
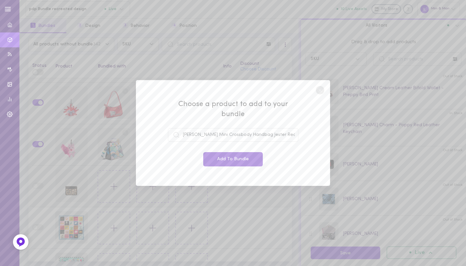
click at [223, 153] on button "Add To Bundle" at bounding box center [233, 159] width 60 height 14
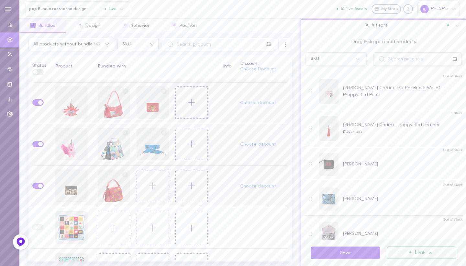
click at [147, 192] on button at bounding box center [153, 185] width 32 height 32
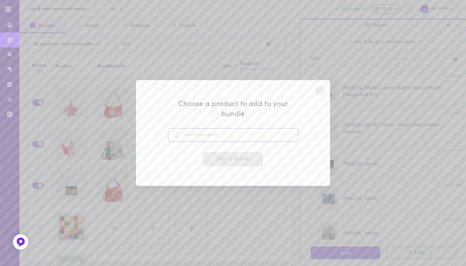
click at [212, 130] on input at bounding box center [233, 135] width 131 height 14
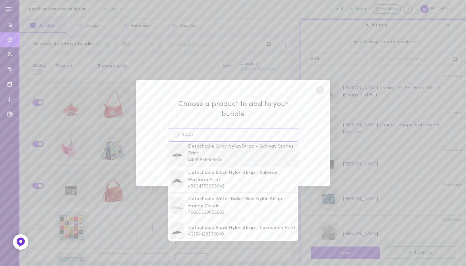
scroll to position [52, 0]
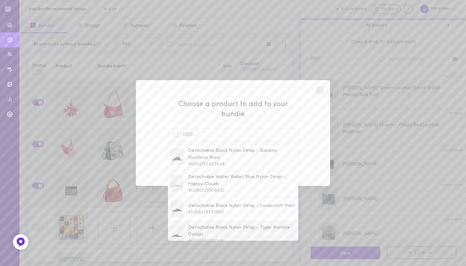
click at [206, 224] on span "Detachable Black Nylon Strap - Tiger Rumble Design" at bounding box center [242, 231] width 108 height 14
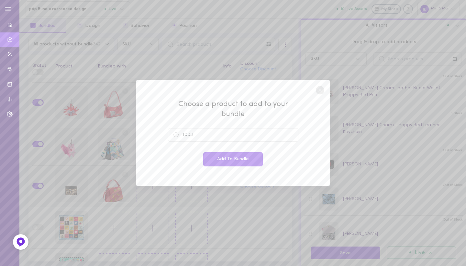
type input "Detachable Black Nylon Strap - Tiger Rumble Design"
click at [227, 156] on button "Add To Bundle" at bounding box center [233, 159] width 60 height 14
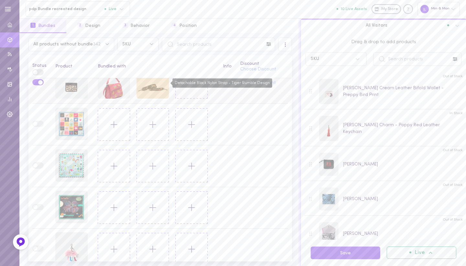
scroll to position [3046, 0]
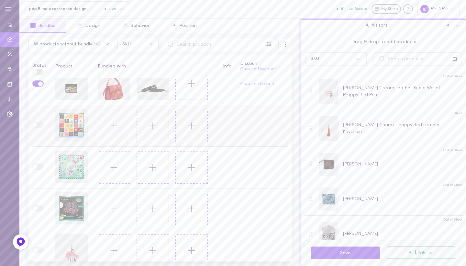
click at [108, 132] on button at bounding box center [114, 125] width 32 height 32
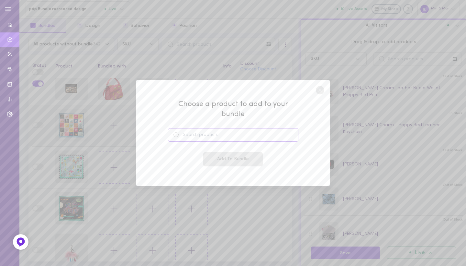
click at [184, 128] on input at bounding box center [233, 135] width 131 height 14
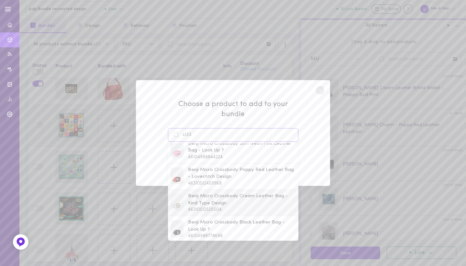
scroll to position [6, 0]
click at [212, 196] on span "Benji Micro Crossbody Cream Leather Bag - Kind Type Design" at bounding box center [242, 200] width 108 height 14
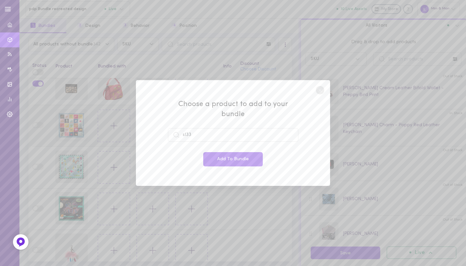
type input "Benji Micro Crossbody Cream Leather Bag - Kind Type Design"
click at [225, 156] on button "Add To Bundle" at bounding box center [233, 159] width 60 height 14
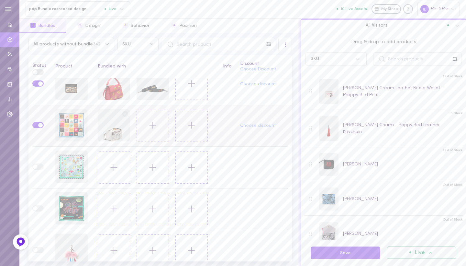
click at [153, 122] on icon at bounding box center [152, 125] width 11 height 11
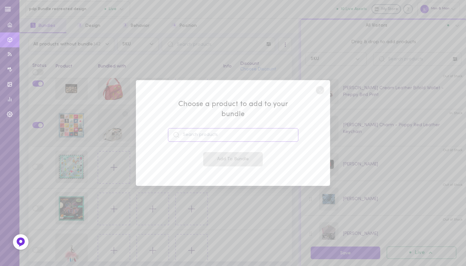
click at [199, 132] on input at bounding box center [233, 135] width 131 height 14
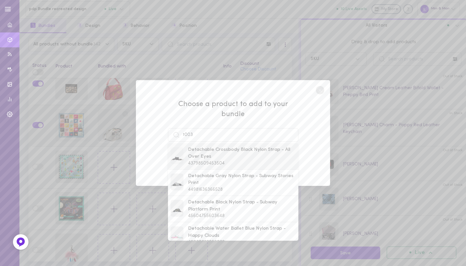
click at [213, 151] on span "Detachable Crossbody Black Nylon Strap - All Over Eyes" at bounding box center [242, 153] width 108 height 14
type input "Detachable Crossbody Black Nylon Strap - All Over Eyes"
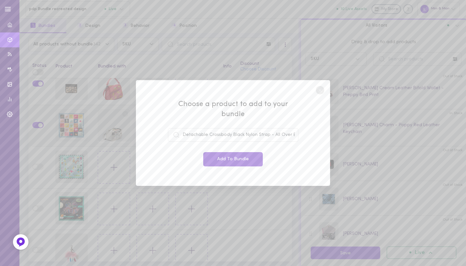
click at [226, 155] on button "Add To Bundle" at bounding box center [233, 159] width 60 height 14
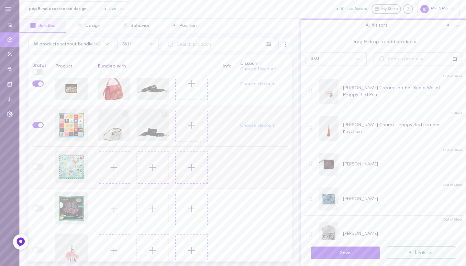
click at [112, 173] on button at bounding box center [114, 167] width 32 height 32
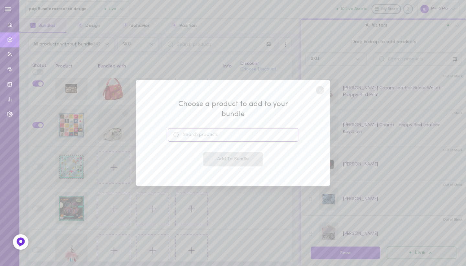
click at [196, 132] on input at bounding box center [233, 135] width 131 height 14
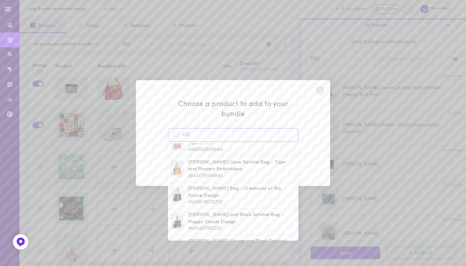
scroll to position [23, 0]
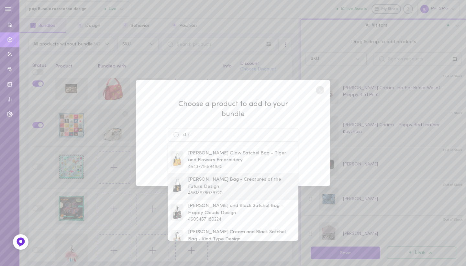
click at [205, 176] on span "[PERSON_NAME] Bag - Creatures of the Future Design" at bounding box center [242, 183] width 108 height 14
type input "[PERSON_NAME] Bag - Creatures of the Future Design"
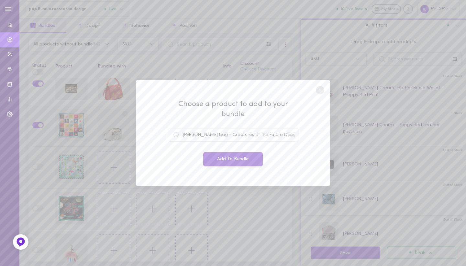
click at [220, 152] on button "Add To Bundle" at bounding box center [233, 159] width 60 height 14
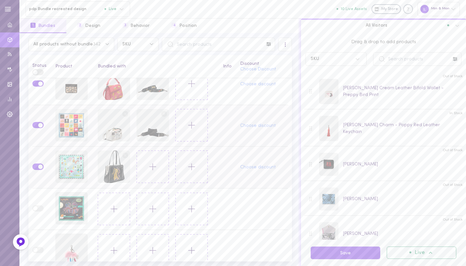
click at [154, 170] on icon at bounding box center [152, 166] width 11 height 11
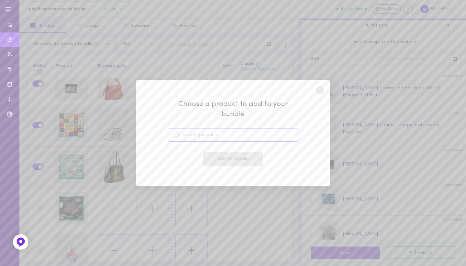
click at [212, 128] on input at bounding box center [233, 135] width 131 height 14
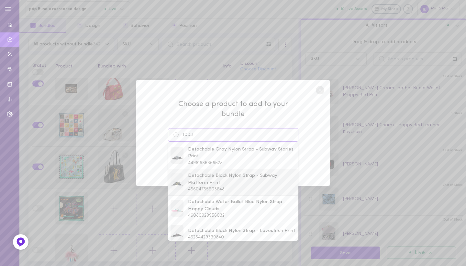
scroll to position [29, 0]
click at [224, 172] on span "Detachable Black Nylon Strap - Subway Platform Print" at bounding box center [242, 177] width 108 height 14
type input "Detachable Black Nylon Strap - Subway Platform Print"
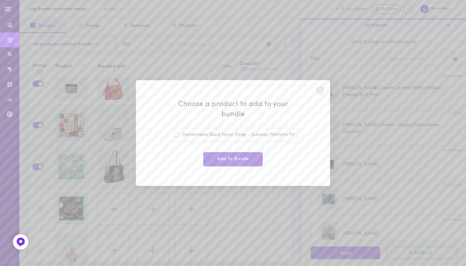
click at [233, 155] on button "Add To Bundle" at bounding box center [233, 159] width 60 height 14
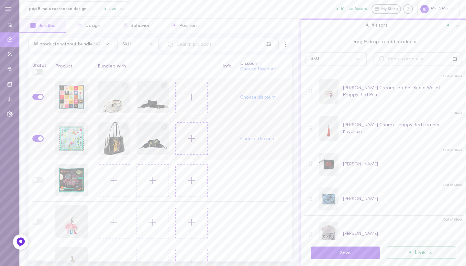
scroll to position [3079, 0]
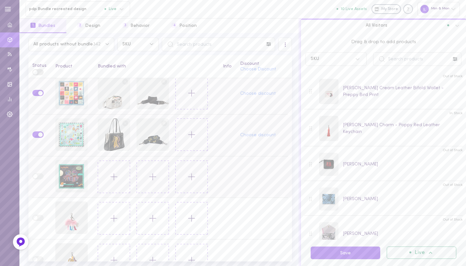
click at [113, 180] on icon at bounding box center [114, 176] width 11 height 11
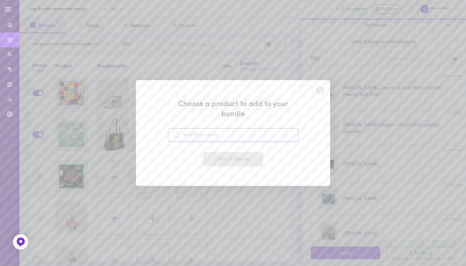
click at [191, 128] on input at bounding box center [233, 135] width 131 height 14
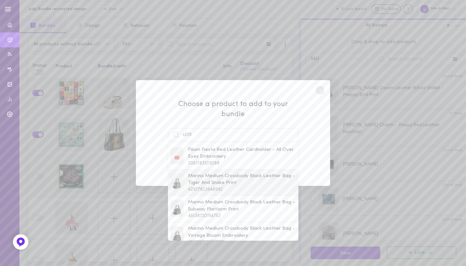
click at [200, 179] on span "Marino Medium Crossbody Black Leather Bag - Tiger And Snake Print" at bounding box center [242, 179] width 108 height 14
type input "Marino Medium Crossbody Black Leather Bag - Tiger And Snake Print"
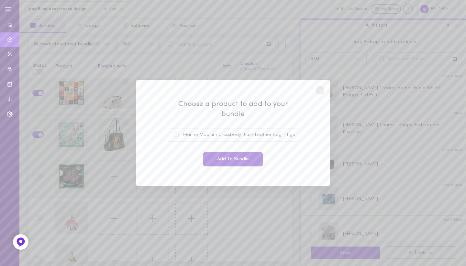
click at [228, 157] on button "Add To Bundle" at bounding box center [233, 159] width 60 height 14
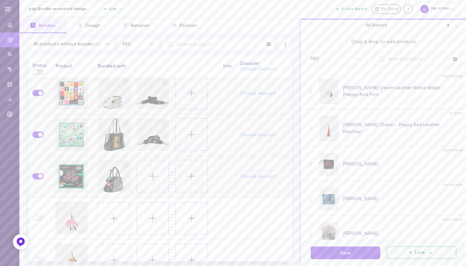
click at [149, 185] on button at bounding box center [153, 176] width 32 height 32
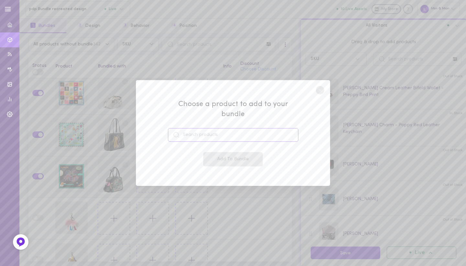
click at [204, 130] on input at bounding box center [233, 135] width 131 height 14
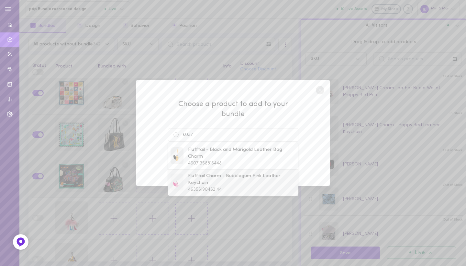
click at [211, 173] on span "Flufftail Charm - Bubblegum Pink Leather Keychain" at bounding box center [242, 179] width 108 height 14
type input "Flufftail Charm - Bubblegum Pink Leather Keychain"
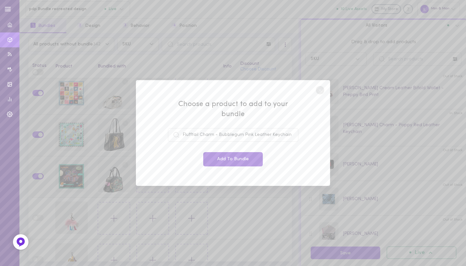
click at [235, 153] on button "Add To Bundle" at bounding box center [233, 159] width 60 height 14
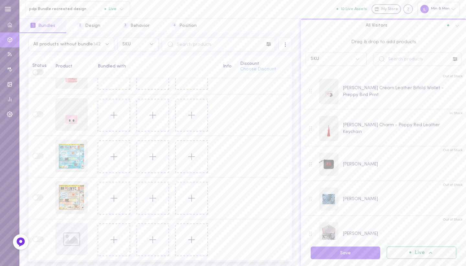
scroll to position [0, 0]
click at [109, 199] on icon at bounding box center [114, 198] width 11 height 11
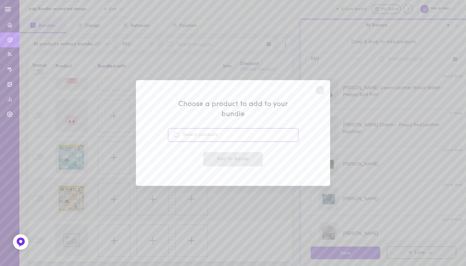
click at [203, 128] on input at bounding box center [233, 135] width 131 height 14
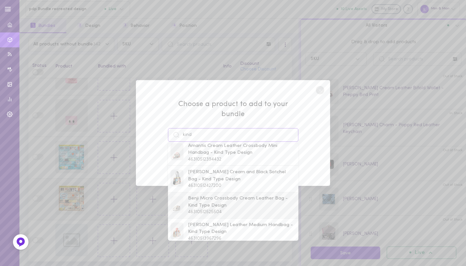
scroll to position [150, 0]
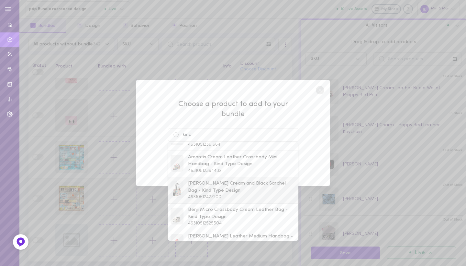
click at [208, 180] on span "[PERSON_NAME] Cream and Black Satchel Bag - Kind Type Design" at bounding box center [242, 187] width 108 height 14
type input "[PERSON_NAME] Cream and Black Satchel Bag - Kind Type Design"
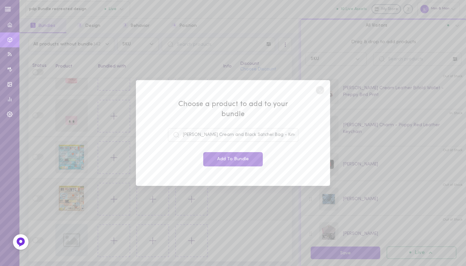
click at [231, 152] on button "Add To Bundle" at bounding box center [233, 159] width 60 height 14
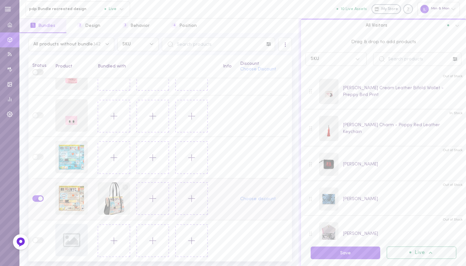
click at [144, 196] on button at bounding box center [153, 198] width 32 height 32
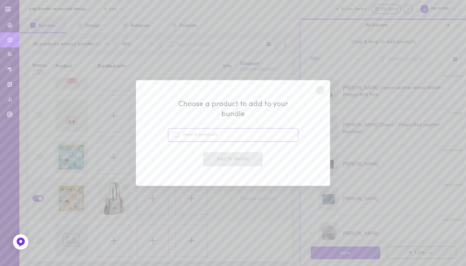
click at [212, 132] on input at bounding box center [233, 135] width 131 height 14
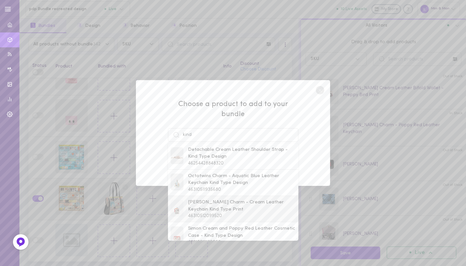
click at [205, 202] on span "[PERSON_NAME] Charm - Cream Leather Keychain Kind Type Print" at bounding box center [242, 206] width 108 height 14
type input "[PERSON_NAME] Charm - Cream Leather Keychain Kind Type Print"
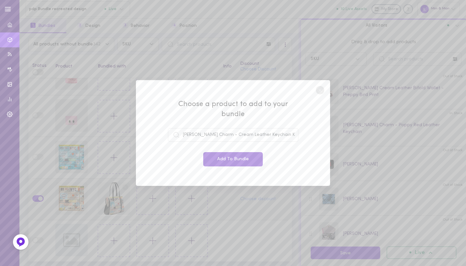
click at [223, 156] on button "Add To Bundle" at bounding box center [233, 159] width 60 height 14
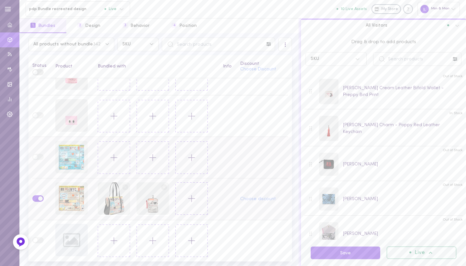
click at [110, 162] on icon at bounding box center [114, 157] width 11 height 11
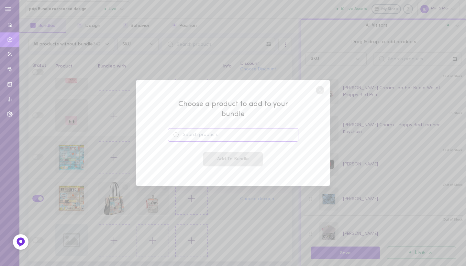
click at [192, 130] on input at bounding box center [233, 135] width 131 height 14
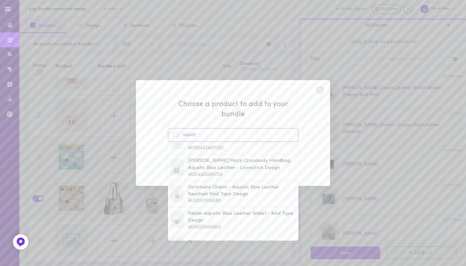
scroll to position [93, 0]
click at [210, 158] on span "[PERSON_NAME] Micro Crossbody Handbag Aquatic Blue Leather - Lovestitch Design" at bounding box center [242, 165] width 108 height 14
type input "[PERSON_NAME] Micro Crossbody Handbag Aquatic Blue Leather - Lovestitch Design"
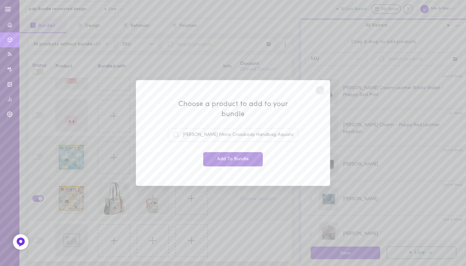
click at [224, 152] on button "Add To Bundle" at bounding box center [233, 159] width 60 height 14
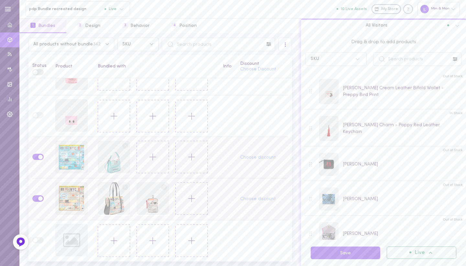
click at [150, 161] on icon at bounding box center [152, 156] width 11 height 11
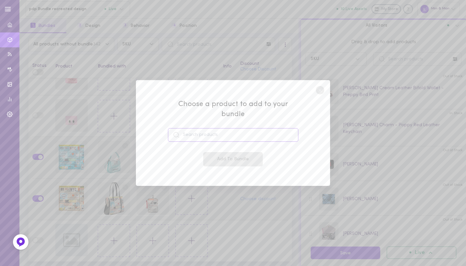
click at [200, 130] on input at bounding box center [233, 135] width 131 height 14
click at [207, 151] on span "Detachable Cream Leather Shoulder Strap - Kind Type Design" at bounding box center [242, 153] width 108 height 14
type input "Detachable Cream Leather Shoulder Strap - Kind Type Design"
click at [224, 152] on button "Add To Bundle" at bounding box center [233, 159] width 60 height 14
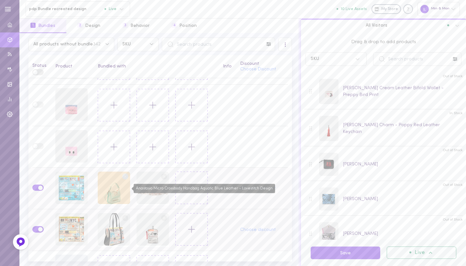
scroll to position [3935, 0]
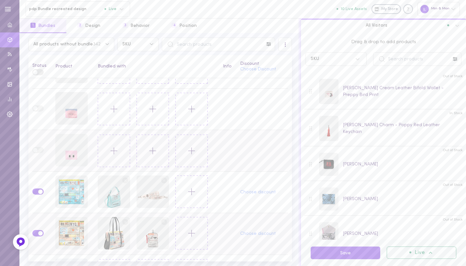
click at [115, 144] on button at bounding box center [114, 150] width 32 height 32
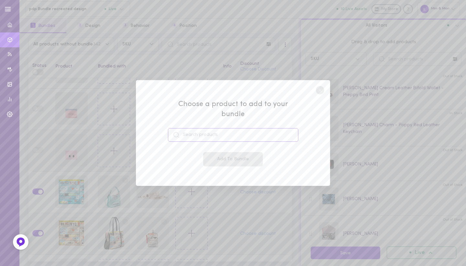
click at [201, 131] on input at bounding box center [233, 135] width 131 height 14
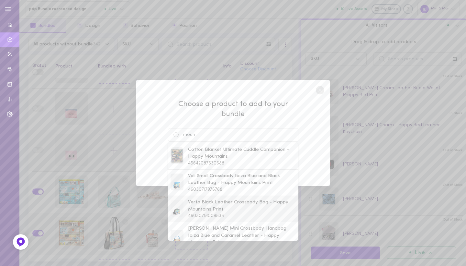
drag, startPoint x: 201, startPoint y: 131, endPoint x: 210, endPoint y: 202, distance: 72.5
click at [210, 202] on span "Verto Black Leather Crossbody Bag - Happy Mountains Print" at bounding box center [242, 206] width 108 height 14
type input "Verto Black Leather Crossbody Bag - Happy Mountains Print"
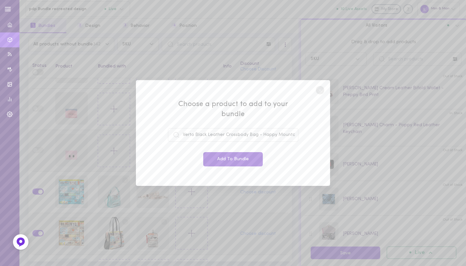
click at [231, 155] on button "Add To Bundle" at bounding box center [233, 159] width 60 height 14
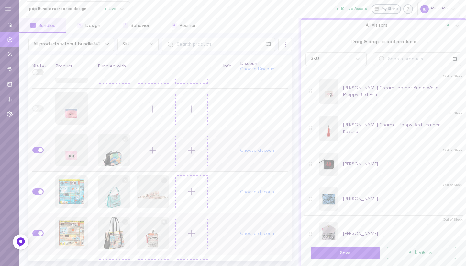
click at [156, 146] on icon at bounding box center [152, 149] width 11 height 11
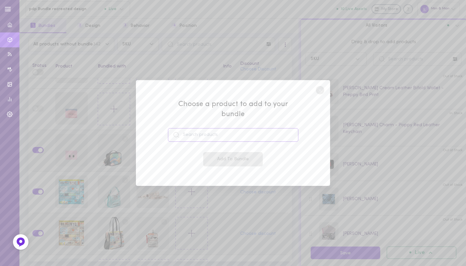
click at [202, 129] on input at bounding box center [233, 135] width 131 height 14
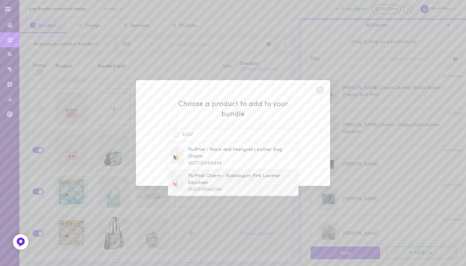
click at [204, 180] on div "Flufftail Charm - Bubblegum Pink Leather Keychain 46356190462144" at bounding box center [242, 182] width 108 height 20
type input "Flufftail Charm - Bubblegum Pink Leather Keychain"
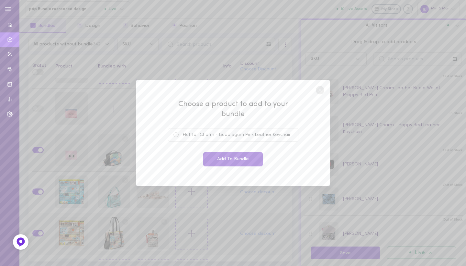
click at [223, 155] on button "Add To Bundle" at bounding box center [233, 159] width 60 height 14
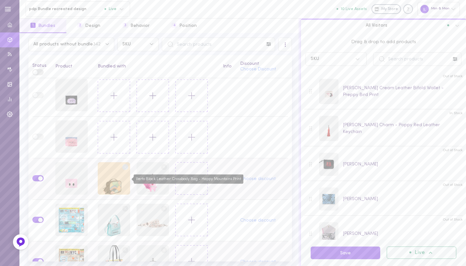
scroll to position [3906, 0]
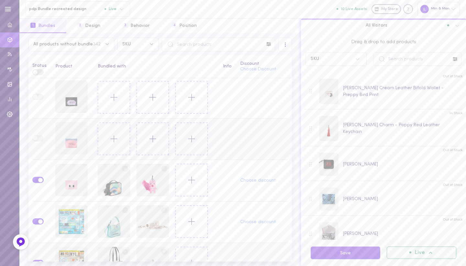
click at [104, 137] on button at bounding box center [114, 138] width 32 height 32
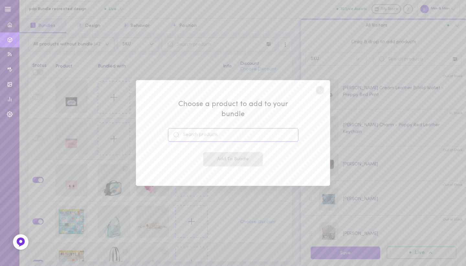
click at [195, 128] on input at bounding box center [233, 135] width 131 height 14
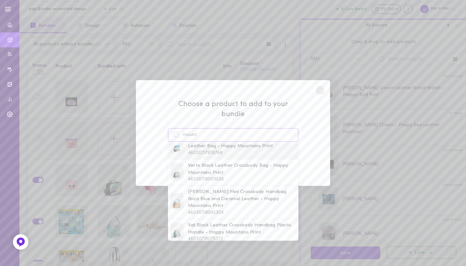
scroll to position [39, 0]
click at [203, 222] on span "Vali Black Leather Crossbody Handbag Plastic Handle - Happy Mountanis Print" at bounding box center [242, 227] width 108 height 14
type input "Vali Black Leather Crossbody Handbag Plastic Handle - Happy Mountanis Print"
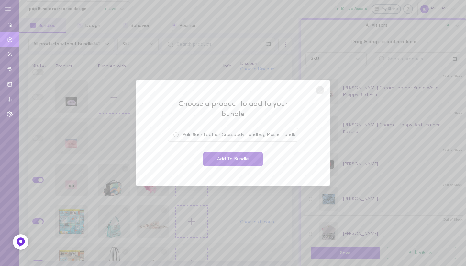
click at [229, 155] on button "Add To Bundle" at bounding box center [233, 159] width 60 height 14
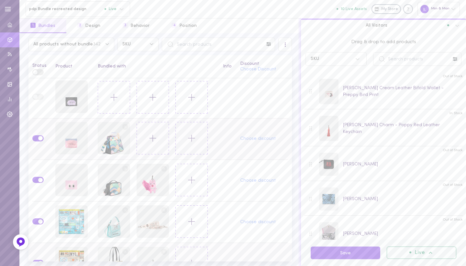
click at [148, 138] on icon at bounding box center [152, 137] width 11 height 11
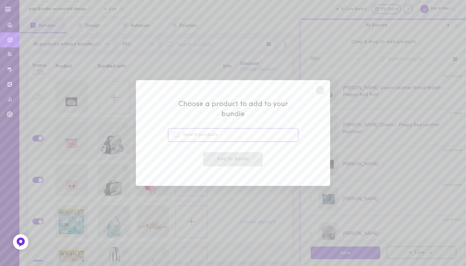
click at [202, 128] on input at bounding box center [233, 135] width 131 height 14
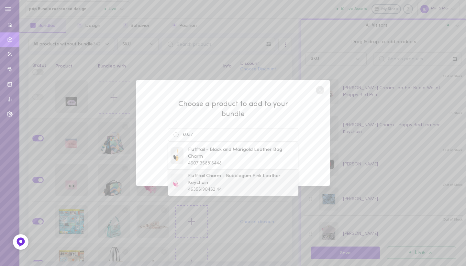
click at [197, 179] on span "Flufftail Charm - Bubblegum Pink Leather Keychain" at bounding box center [242, 179] width 108 height 14
type input "Flufftail Charm - Bubblegum Pink Leather Keychain"
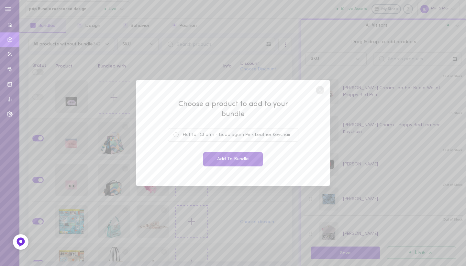
click at [218, 152] on button "Add To Bundle" at bounding box center [233, 159] width 60 height 14
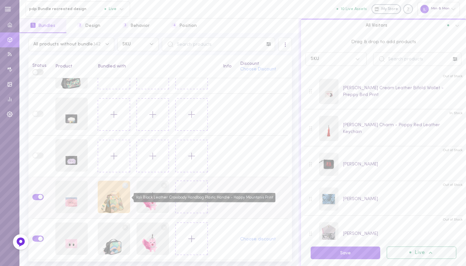
scroll to position [3846, 0]
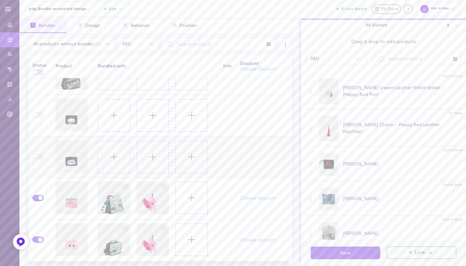
click at [114, 153] on icon at bounding box center [114, 156] width 11 height 11
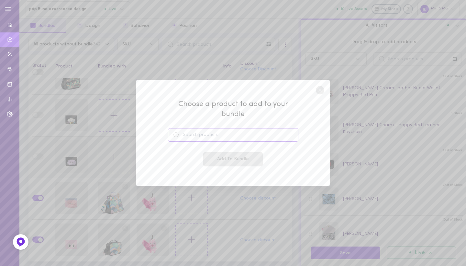
click at [196, 128] on input at bounding box center [233, 135] width 131 height 14
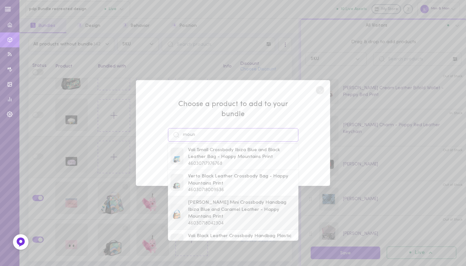
scroll to position [26, 0]
click at [206, 173] on span "Verto Black Leather Crossbody Bag - Happy Mountains Print" at bounding box center [242, 180] width 108 height 14
type input "Verto Black Leather Crossbody Bag - Happy Mountains Print"
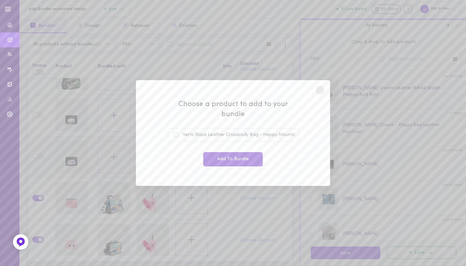
click at [226, 155] on button "Add To Bundle" at bounding box center [233, 159] width 60 height 14
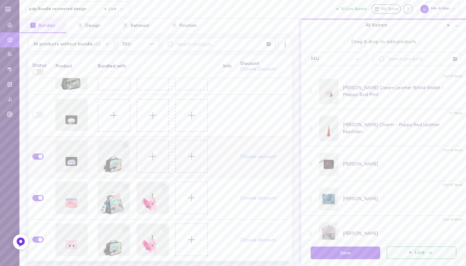
click at [154, 161] on icon at bounding box center [152, 156] width 11 height 11
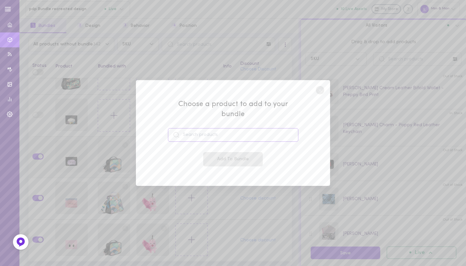
click at [208, 130] on input at bounding box center [233, 135] width 131 height 14
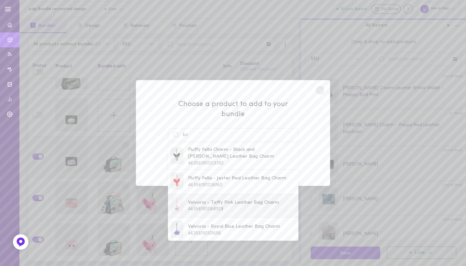
click at [208, 199] on span "Velvoria - Taffy Pink Leather Bag Charm" at bounding box center [233, 202] width 91 height 7
type input "Velvoria - Taffy Pink Leather Bag Charm"
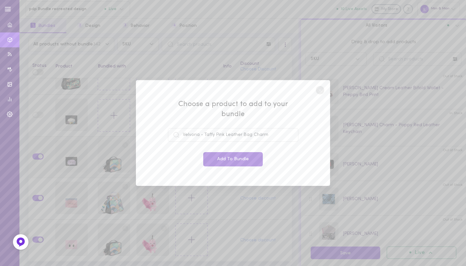
click at [220, 153] on button "Add To Bundle" at bounding box center [233, 159] width 60 height 14
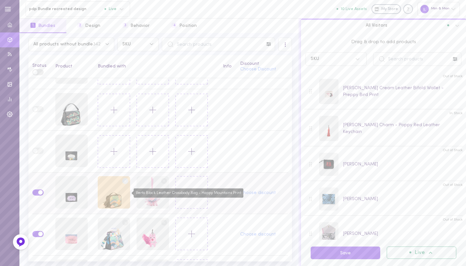
scroll to position [3804, 0]
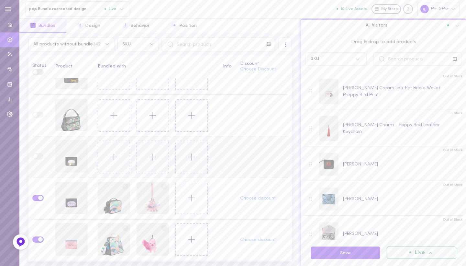
click at [109, 158] on icon at bounding box center [114, 156] width 11 height 11
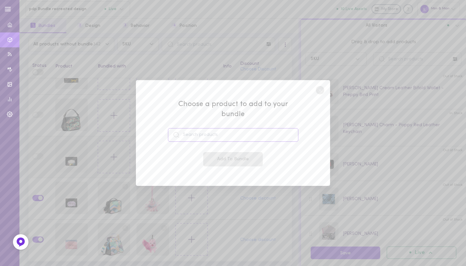
click at [194, 129] on input at bounding box center [233, 135] width 131 height 14
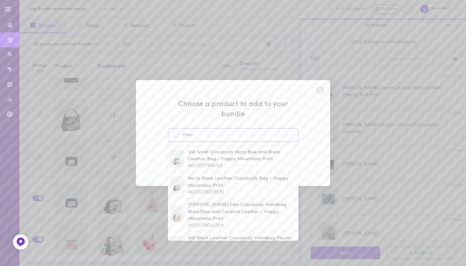
scroll to position [26, 0]
click at [202, 200] on span "[PERSON_NAME] Mini Crossbody Handbag Ibiza Blue and Caramel Leather - Happy Mou…" at bounding box center [242, 209] width 108 height 21
type input "[PERSON_NAME] Mini Crossbody Handbag Ibiza Blue and Caramel Leather - Happy Mou…"
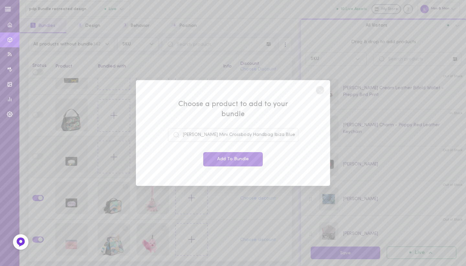
click at [223, 154] on button "Add To Bundle" at bounding box center [233, 159] width 60 height 14
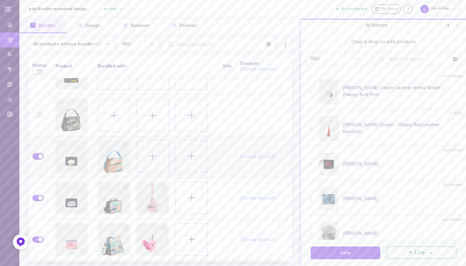
click at [147, 162] on button at bounding box center [153, 156] width 32 height 32
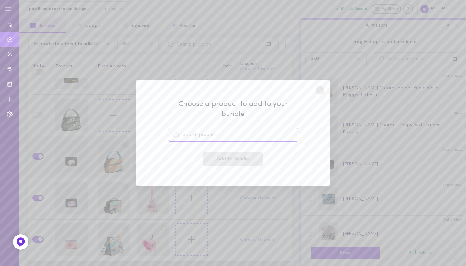
click at [195, 129] on input at bounding box center [233, 135] width 131 height 14
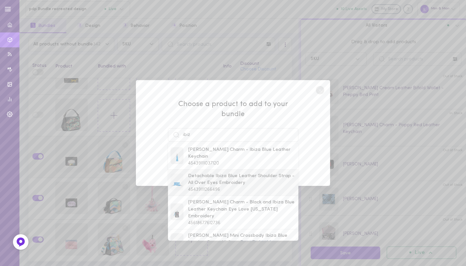
click at [190, 175] on span "Detachable Ibiza Blue Leather Shoulder Strap - All Over Eyes Embroidery" at bounding box center [242, 179] width 108 height 14
type input "Detachable Ibiza Blue Leather Shoulder Strap - All Over Eyes Embroidery"
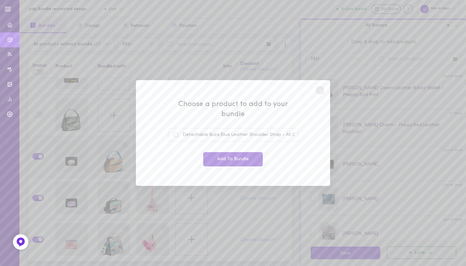
click at [229, 152] on button "Add To Bundle" at bounding box center [233, 159] width 60 height 14
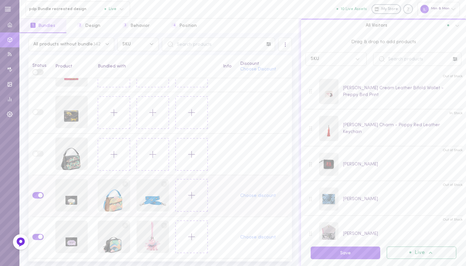
scroll to position [3761, 0]
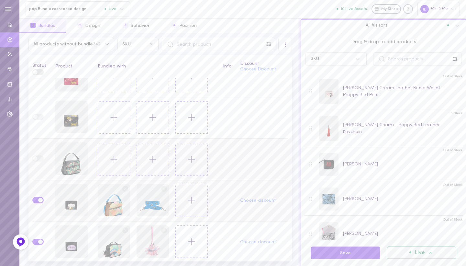
click at [109, 161] on icon at bounding box center [114, 159] width 11 height 11
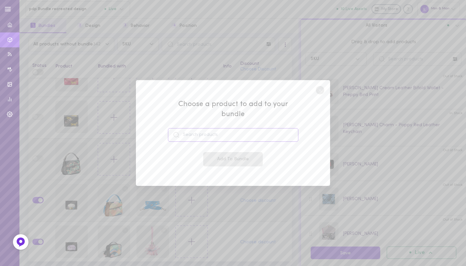
click at [189, 128] on input at bounding box center [233, 135] width 131 height 14
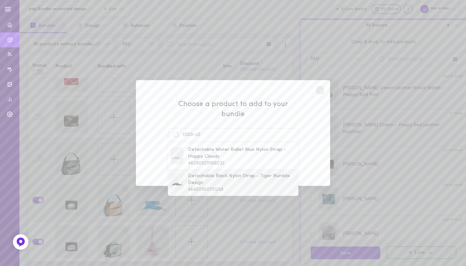
click at [201, 178] on span "Detachable Black Nylon Strap - Tiger Rumble Design" at bounding box center [242, 179] width 108 height 14
type input "Detachable Black Nylon Strap - Tiger Rumble Design"
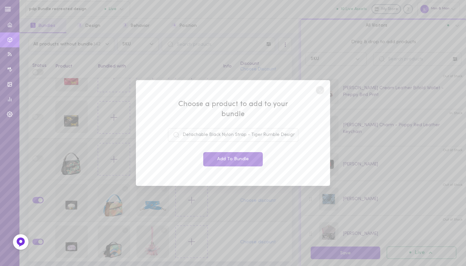
click at [222, 155] on button "Add To Bundle" at bounding box center [233, 159] width 60 height 14
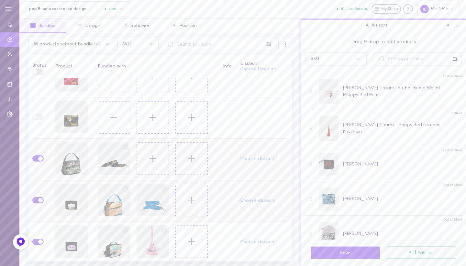
click at [153, 161] on line at bounding box center [153, 158] width 0 height 6
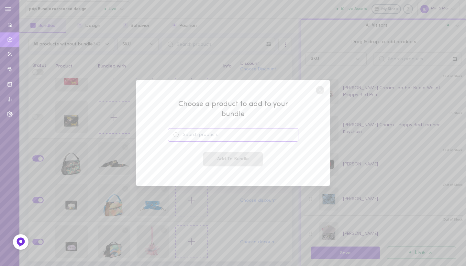
click at [207, 128] on input at bounding box center [233, 135] width 131 height 14
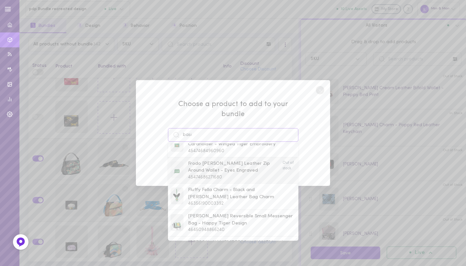
scroll to position [14, 0]
click at [200, 188] on span "Fluffy Fella Charm - Black and [PERSON_NAME] Leather Bag Charm" at bounding box center [242, 192] width 108 height 14
type input "Fluffy Fella Charm - Black and [PERSON_NAME] Leather Bag Charm"
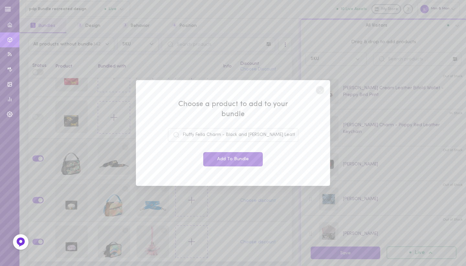
click at [229, 153] on button "Add To Bundle" at bounding box center [233, 159] width 60 height 14
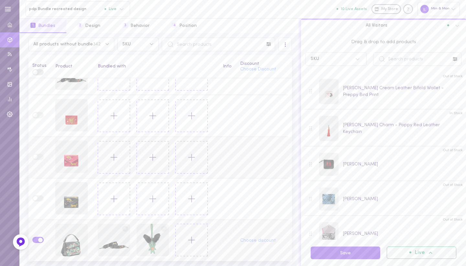
scroll to position [3687, 0]
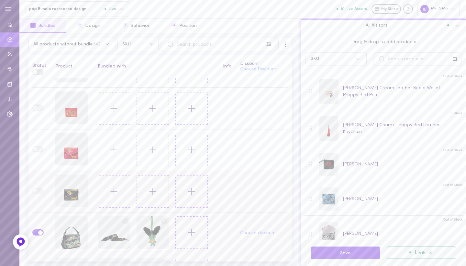
click at [110, 185] on button at bounding box center [114, 191] width 32 height 32
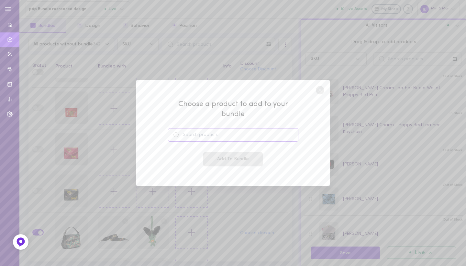
click at [184, 130] on input at bounding box center [233, 135] width 131 height 14
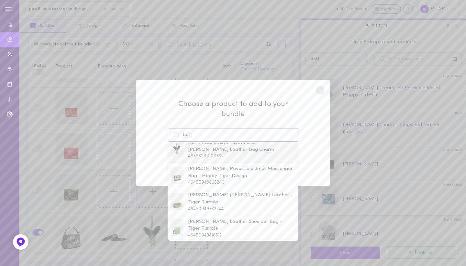
scroll to position [66, 0]
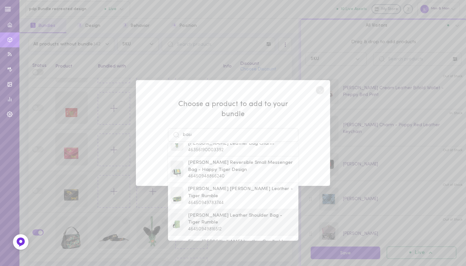
click at [211, 212] on span "[PERSON_NAME] Leather Shoulder Bag - Tiger Rumble" at bounding box center [242, 219] width 108 height 14
type input "[PERSON_NAME] Leather Shoulder Bag - Tiger Rumble"
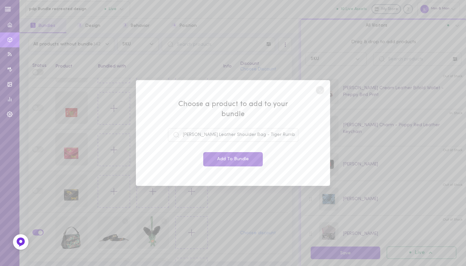
click at [227, 158] on button "Add To Bundle" at bounding box center [233, 159] width 60 height 14
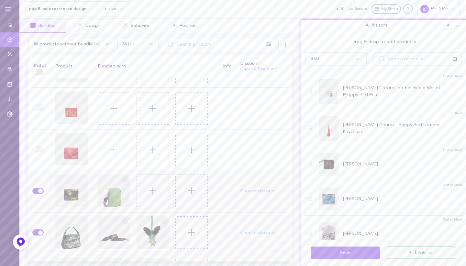
click at [145, 198] on button at bounding box center [153, 190] width 32 height 32
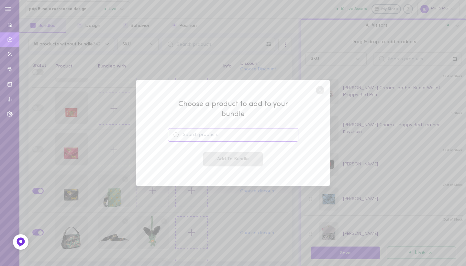
click at [205, 131] on input at bounding box center [233, 135] width 131 height 14
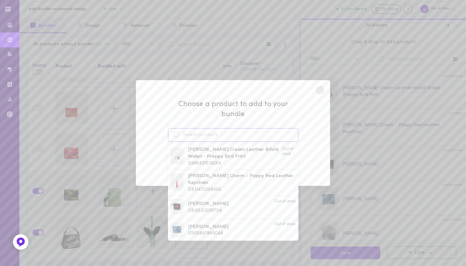
type input "n"
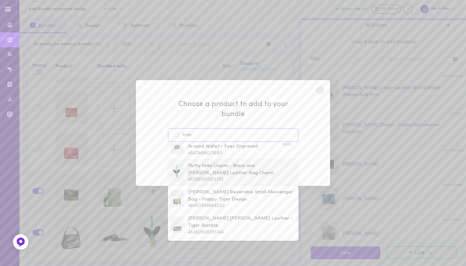
scroll to position [38, 0]
click at [206, 164] on span "Fluffy Fella Charm - Black and [PERSON_NAME] Leather Bag Charm" at bounding box center [242, 168] width 108 height 14
type input "Fluffy Fella Charm - Black and [PERSON_NAME] Leather Bag Charm"
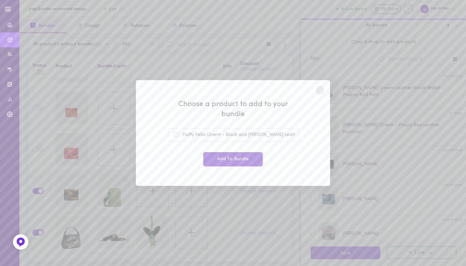
click at [235, 152] on button "Add To Bundle" at bounding box center [233, 159] width 60 height 14
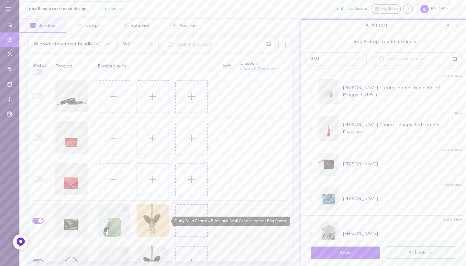
scroll to position [3654, 0]
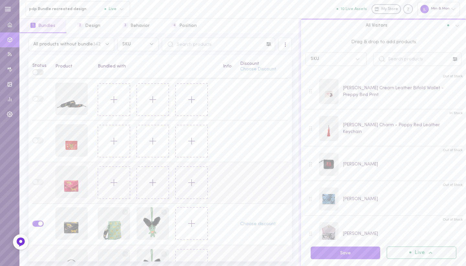
click at [109, 181] on icon at bounding box center [114, 182] width 11 height 11
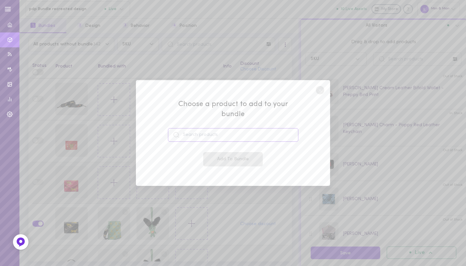
click at [201, 129] on input at bounding box center [233, 135] width 131 height 14
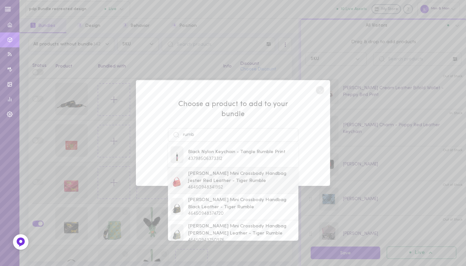
drag, startPoint x: 201, startPoint y: 129, endPoint x: 201, endPoint y: 166, distance: 36.9
click at [201, 170] on span "[PERSON_NAME] Mini Crossbody Handbag Jester Red Leather - Tiger Rumble" at bounding box center [242, 177] width 108 height 14
type input "[PERSON_NAME] Mini Crossbody Handbag Jester Red Leather - Tiger Rumble"
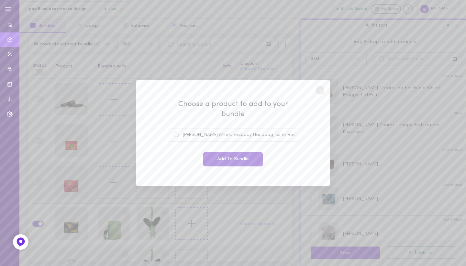
click at [220, 155] on button "Add To Bundle" at bounding box center [233, 159] width 60 height 14
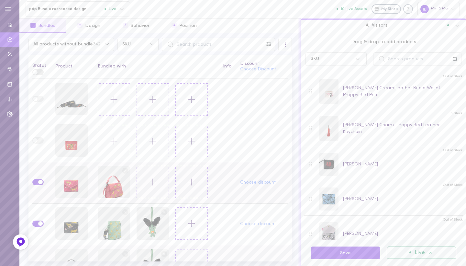
click at [151, 184] on icon at bounding box center [152, 181] width 11 height 11
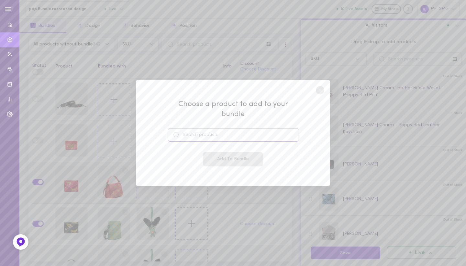
click at [215, 133] on input at bounding box center [233, 135] width 131 height 14
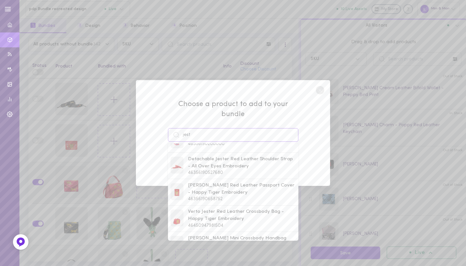
scroll to position [97, 0]
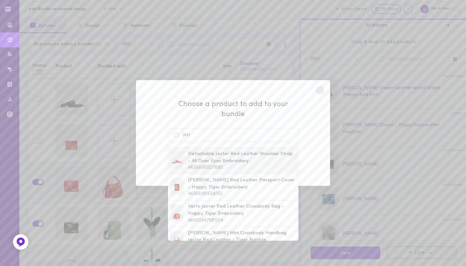
click at [225, 160] on div "Detachable Jester Red Leather Shoulder Strap - All Over Eyes Embroidery 4635619…" at bounding box center [242, 160] width 108 height 20
type input "Detachable Jester Red Leather Shoulder Strap - All Over Eyes Embroidery"
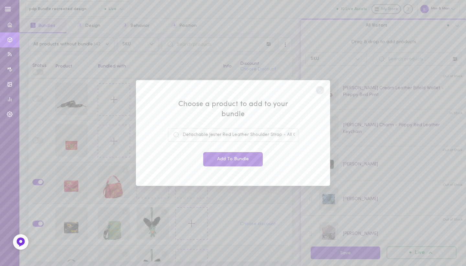
click at [238, 153] on button "Add To Bundle" at bounding box center [233, 159] width 60 height 14
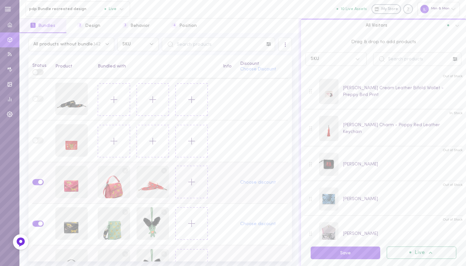
scroll to position [3636, 0]
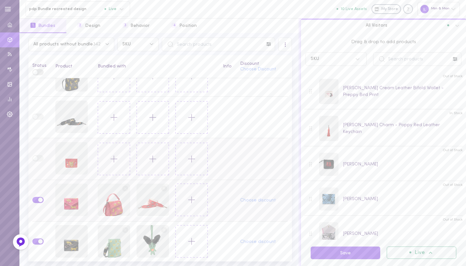
click at [109, 160] on icon at bounding box center [114, 158] width 11 height 11
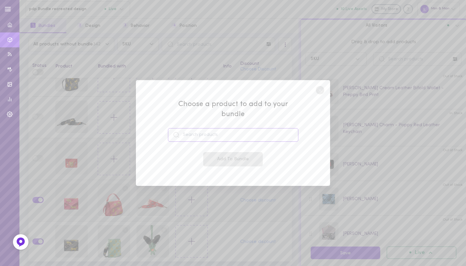
click at [201, 130] on input at bounding box center [233, 135] width 131 height 14
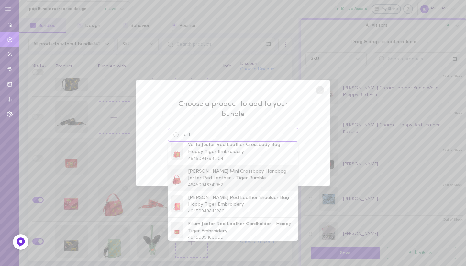
scroll to position [141, 0]
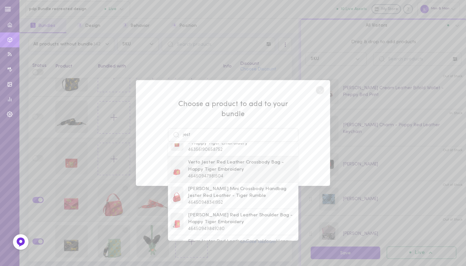
click at [211, 159] on span "Verto Jester Red Leather Crossbody Bag - Happy Tiger Embroidery" at bounding box center [242, 166] width 108 height 14
type input "Verto Jester Red Leather Crossbody Bag - Happy Tiger Embroidery"
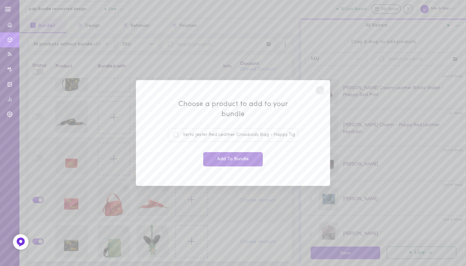
click at [230, 152] on button "Add To Bundle" at bounding box center [233, 159] width 60 height 14
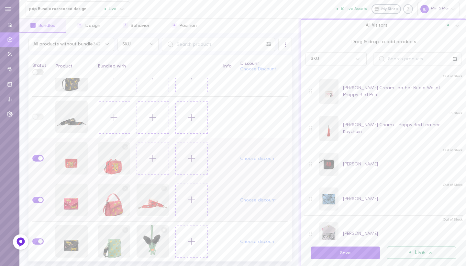
click at [150, 165] on button at bounding box center [153, 158] width 32 height 32
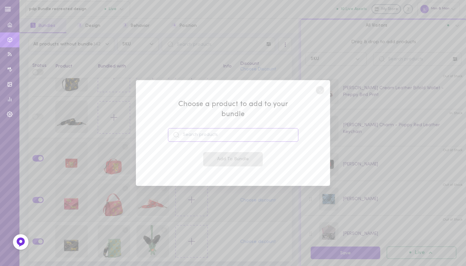
click at [209, 128] on input at bounding box center [233, 135] width 131 height 14
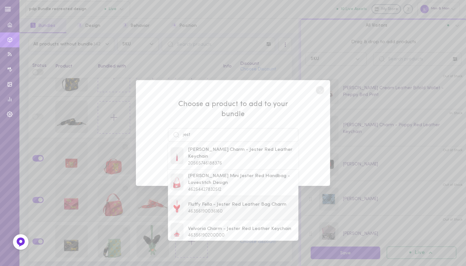
click at [213, 201] on span "Fluffy Fella - Jester Red Leather Bag Charm" at bounding box center [237, 204] width 98 height 7
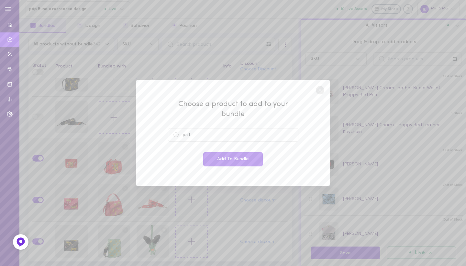
type input "Fluffy Fella - Jester Red Leather Bag Charm"
click at [227, 153] on button "Add To Bundle" at bounding box center [233, 159] width 60 height 14
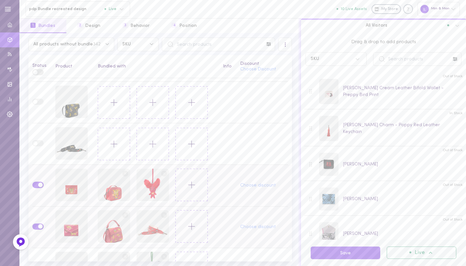
scroll to position [3608, 0]
click at [102, 143] on button at bounding box center [114, 146] width 32 height 32
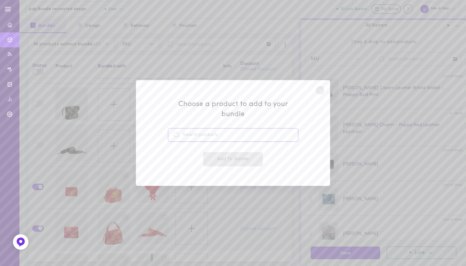
click at [194, 128] on input at bounding box center [233, 135] width 131 height 14
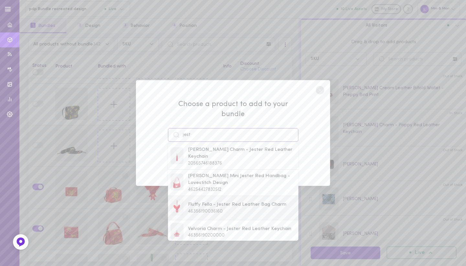
scroll to position [4, 0]
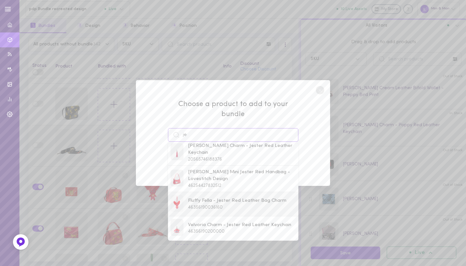
type input "j"
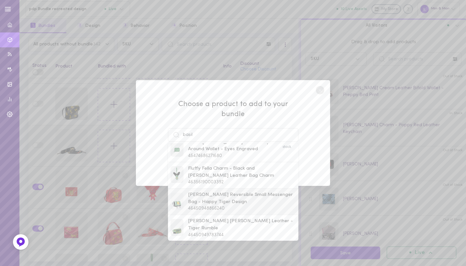
click at [208, 195] on span "[PERSON_NAME] Reversible Small Messenger Bag - Happy Tiger Design" at bounding box center [242, 198] width 108 height 14
type input "[PERSON_NAME] Reversible Small Messenger Bag - Happy Tiger Design"
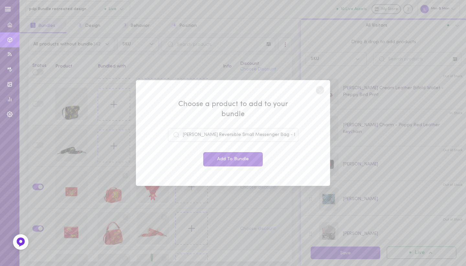
click at [218, 155] on button "Add To Bundle" at bounding box center [233, 159] width 60 height 14
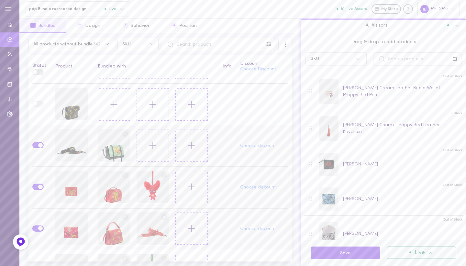
click at [158, 143] on button at bounding box center [153, 145] width 32 height 32
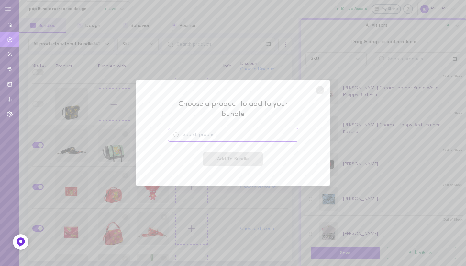
click at [211, 128] on input at bounding box center [233, 135] width 131 height 14
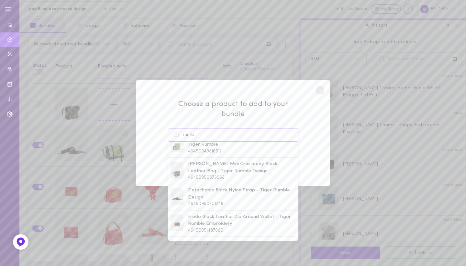
scroll to position [146, 0]
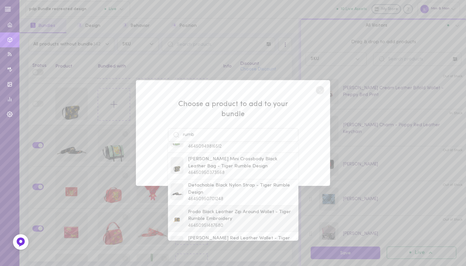
click at [200, 208] on span "Frodo Black Leather Zip Around Wallet - Tiger Rumble Embroidery" at bounding box center [242, 215] width 108 height 14
type input "Frodo Black Leather Zip Around Wallet - Tiger Rumble Embroidery"
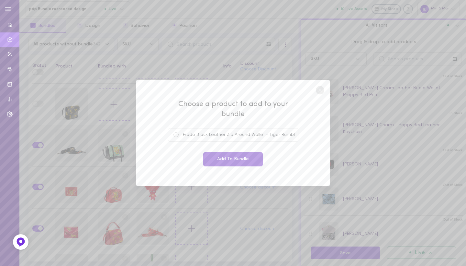
click at [214, 155] on button "Add To Bundle" at bounding box center [233, 159] width 60 height 14
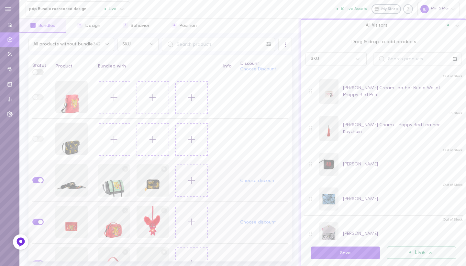
scroll to position [3572, 0]
click at [115, 143] on icon at bounding box center [114, 140] width 11 height 11
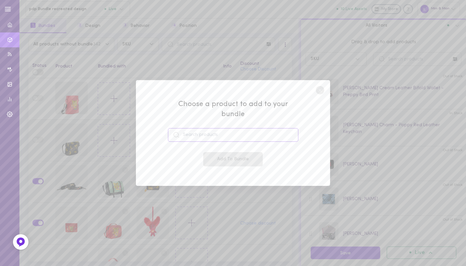
click at [195, 128] on input at bounding box center [233, 135] width 131 height 14
click at [203, 152] on span "Tiger and Snake Charm - Marigold Leather Keychain" at bounding box center [242, 153] width 108 height 14
type input "Tiger and Snake Charm - Marigold Leather Keychain"
click at [223, 152] on button "Add To Bundle" at bounding box center [233, 159] width 60 height 14
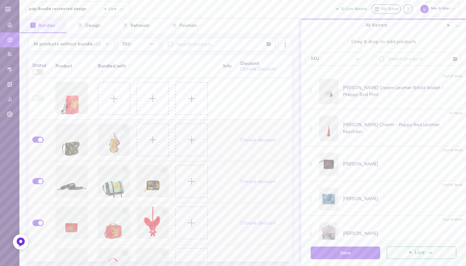
click at [156, 141] on icon at bounding box center [152, 139] width 11 height 11
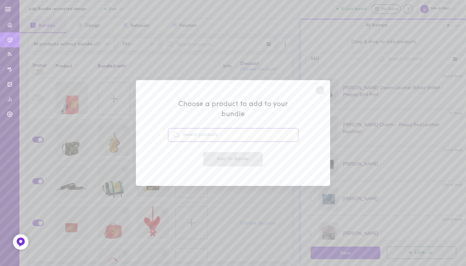
click at [206, 128] on input at bounding box center [233, 135] width 131 height 14
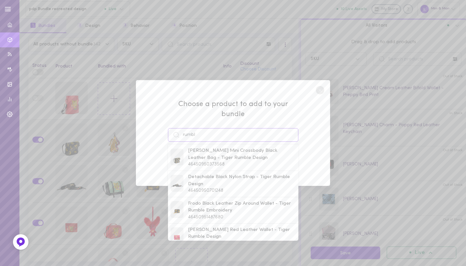
scroll to position [157, 0]
click at [213, 198] on span "Frodo Black Leather Zip Around Wallet - Tiger Rumble Embroidery" at bounding box center [242, 205] width 108 height 14
type input "Frodo Black Leather Zip Around Wallet - Tiger Rumble Embroidery"
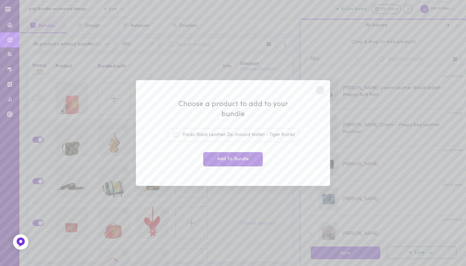
click at [222, 153] on button "Add To Bundle" at bounding box center [233, 159] width 60 height 14
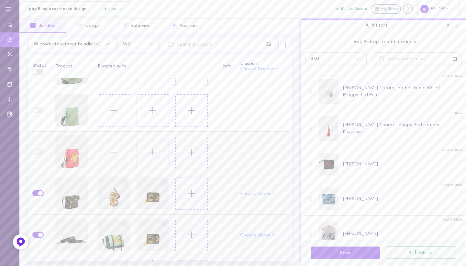
scroll to position [3517, 0]
click at [104, 148] on button at bounding box center [114, 153] width 32 height 32
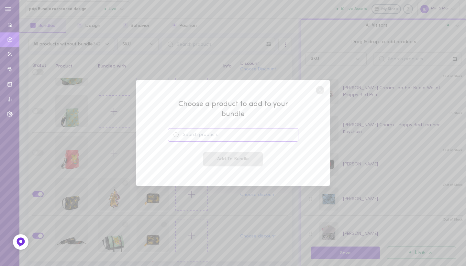
click at [188, 131] on input at bounding box center [233, 135] width 131 height 14
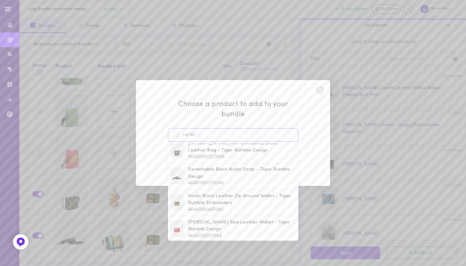
scroll to position [172, 0]
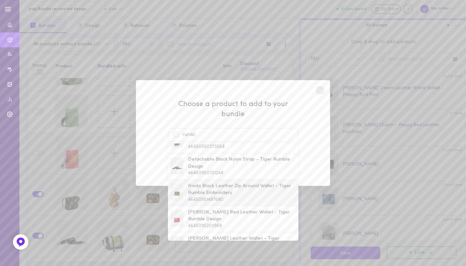
click at [203, 183] on span "Frodo Black Leather Zip Around Wallet - Tiger Rumble Embroidery" at bounding box center [242, 189] width 108 height 14
type input "Frodo Black Leather Zip Around Wallet - Tiger Rumble Embroidery"
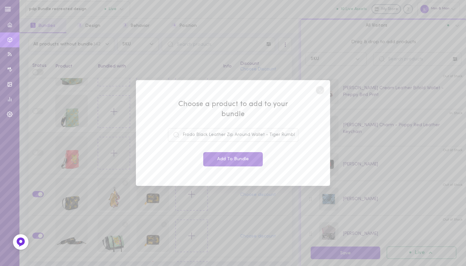
click at [225, 152] on button "Add To Bundle" at bounding box center [233, 159] width 60 height 14
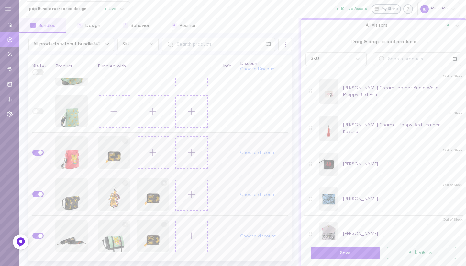
click at [154, 152] on icon at bounding box center [152, 152] width 11 height 11
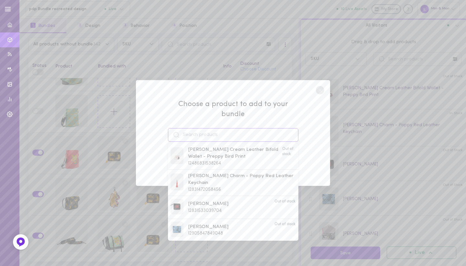
click at [201, 131] on input at bounding box center [233, 135] width 131 height 14
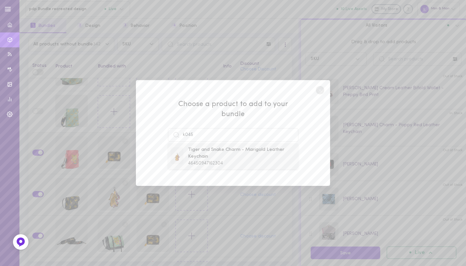
click at [202, 148] on span "Tiger and Snake Charm - Marigold Leather Keychain" at bounding box center [242, 153] width 108 height 14
type input "Tiger and Snake Charm - Marigold Leather Keychain"
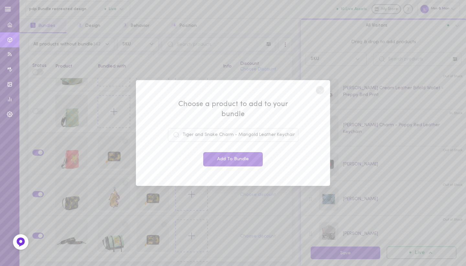
click at [216, 152] on button "Add To Bundle" at bounding box center [233, 159] width 60 height 14
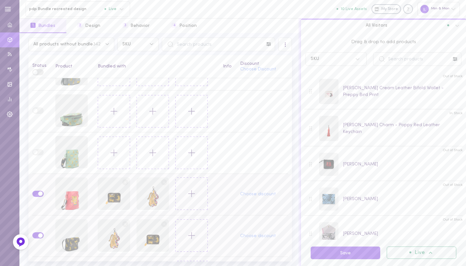
scroll to position [3473, 0]
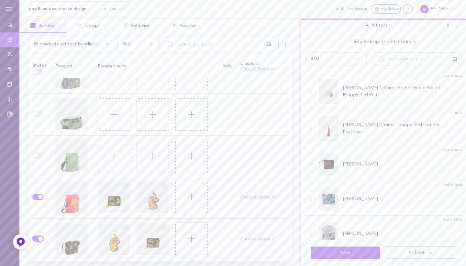
click at [118, 155] on button at bounding box center [114, 156] width 32 height 32
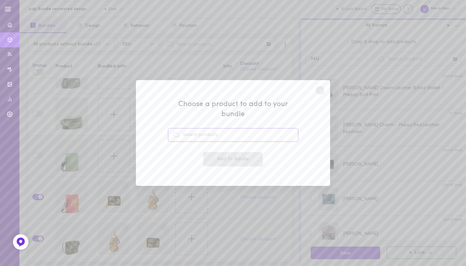
click at [186, 128] on input at bounding box center [233, 135] width 131 height 14
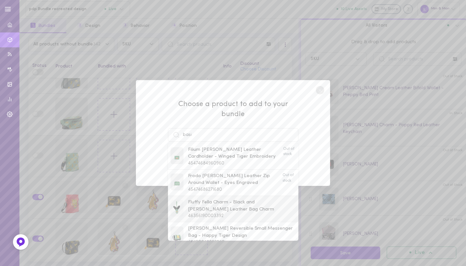
click at [198, 199] on span "Fluffy Fella Charm - Black and [PERSON_NAME] Leather Bag Charm" at bounding box center [242, 206] width 108 height 14
type input "Fluffy Fella Charm - Black and [PERSON_NAME] Leather Bag Charm"
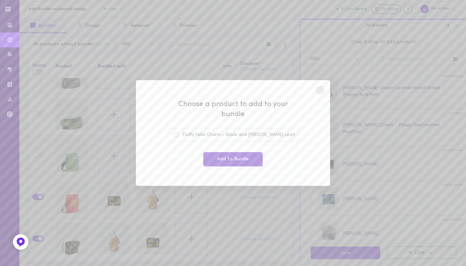
click at [223, 153] on button "Add To Bundle" at bounding box center [233, 159] width 60 height 14
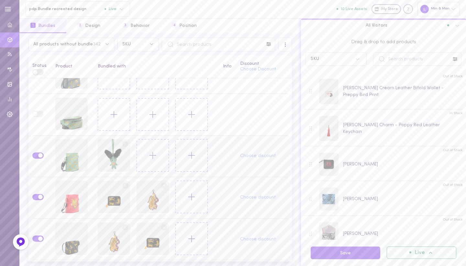
click at [154, 162] on button at bounding box center [153, 155] width 32 height 32
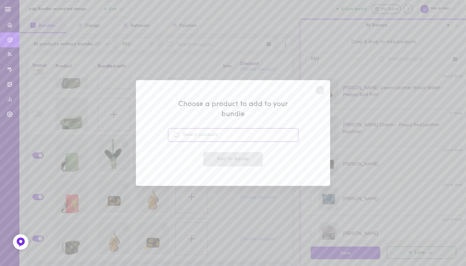
click at [213, 131] on input at bounding box center [233, 135] width 131 height 14
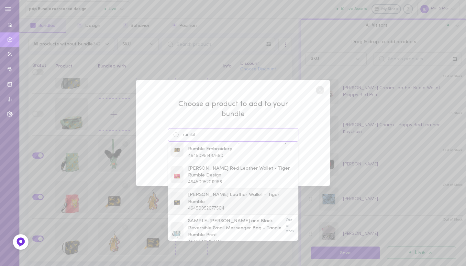
scroll to position [215, 0]
click at [198, 191] on span "[PERSON_NAME] Leather Wallet - Tiger Rumble" at bounding box center [242, 198] width 108 height 14
type input "[PERSON_NAME] Leather Wallet - Tiger Rumble"
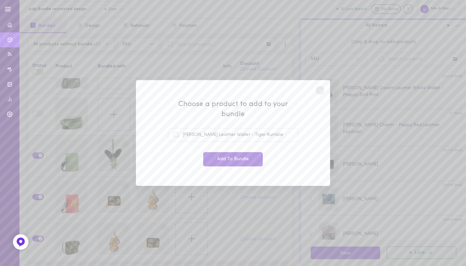
click at [229, 152] on button "Add To Bundle" at bounding box center [233, 159] width 60 height 14
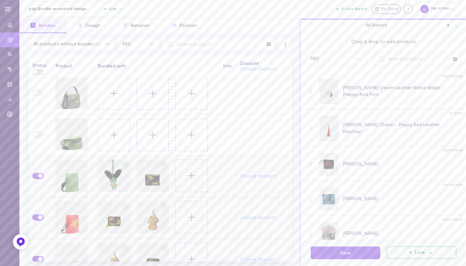
scroll to position [3443, 0]
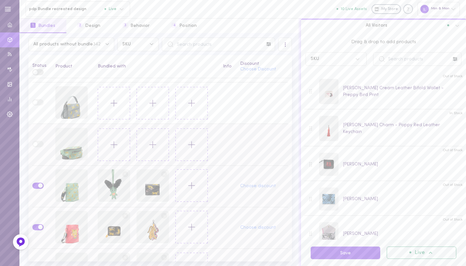
click at [109, 146] on icon at bounding box center [114, 144] width 11 height 11
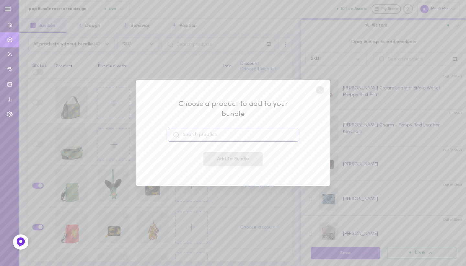
click at [196, 132] on input at bounding box center [233, 135] width 131 height 14
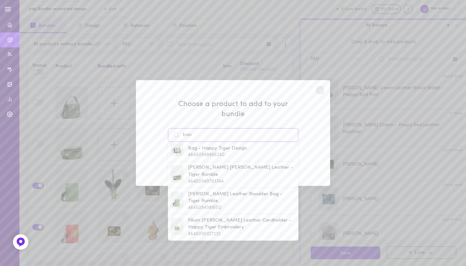
scroll to position [89, 0]
click at [205, 215] on span "Filium [PERSON_NAME] Leather Cardholder - Happy Tiger Embroidery" at bounding box center [242, 222] width 108 height 14
type input "Filium [PERSON_NAME] Leather Cardholder - Happy Tiger Embroidery"
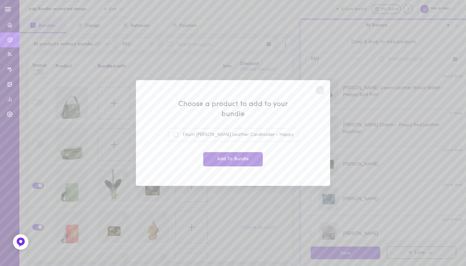
click at [227, 153] on button "Add To Bundle" at bounding box center [233, 159] width 60 height 14
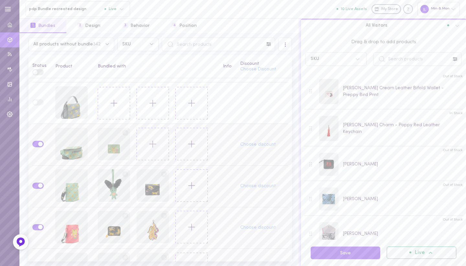
click at [147, 139] on icon at bounding box center [152, 143] width 11 height 11
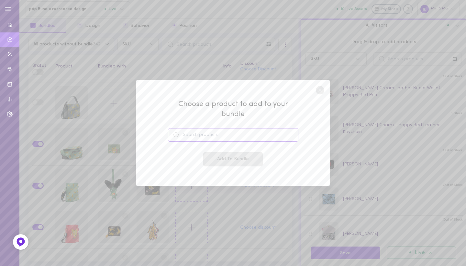
click at [191, 133] on input at bounding box center [233, 135] width 131 height 14
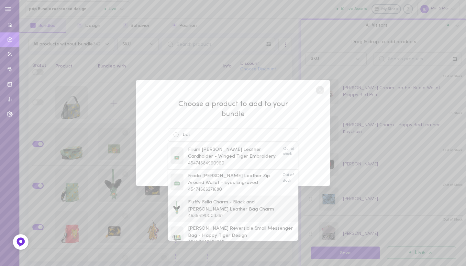
click at [197, 199] on span "Fluffy Fella Charm - Black and [PERSON_NAME] Leather Bag Charm" at bounding box center [242, 206] width 108 height 14
type input "Fluffy Fella Charm - Black and [PERSON_NAME] Leather Bag Charm"
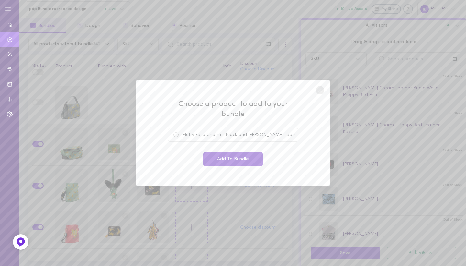
click at [220, 152] on button "Add To Bundle" at bounding box center [233, 159] width 60 height 14
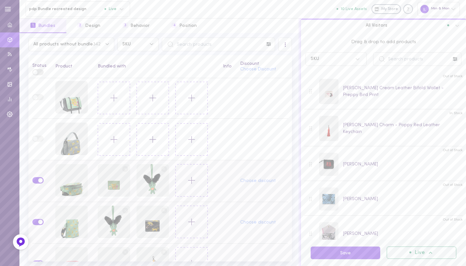
scroll to position [3402, 0]
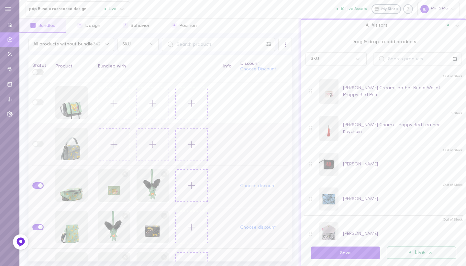
click at [110, 145] on icon at bounding box center [114, 144] width 11 height 11
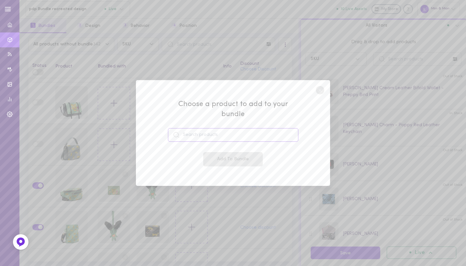
click at [191, 129] on input at bounding box center [233, 135] width 131 height 14
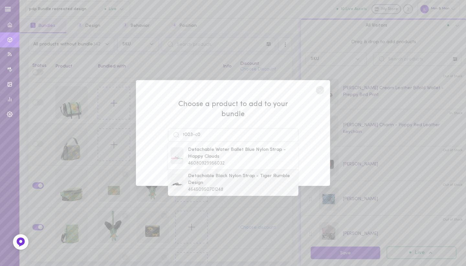
click at [197, 179] on span "Detachable Black Nylon Strap - Tiger Rumble Design" at bounding box center [242, 179] width 108 height 14
type input "Detachable Black Nylon Strap - Tiger Rumble Design"
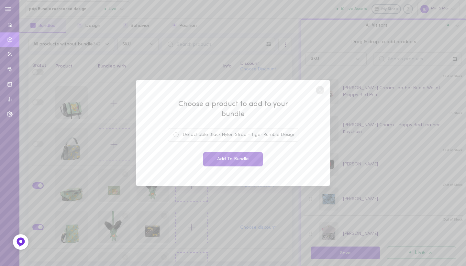
click at [232, 152] on button "Add To Bundle" at bounding box center [233, 159] width 60 height 14
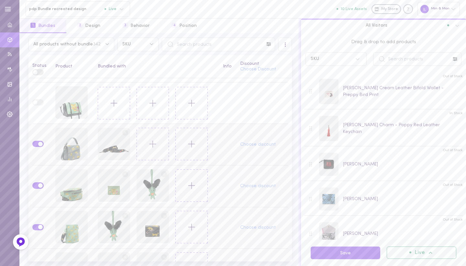
click at [141, 147] on button at bounding box center [153, 144] width 32 height 32
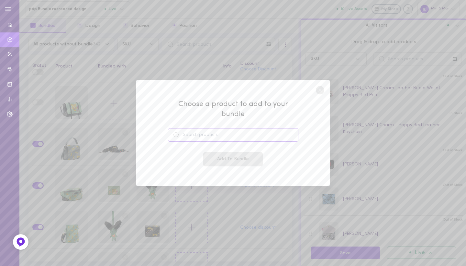
click at [216, 128] on input at bounding box center [233, 135] width 131 height 14
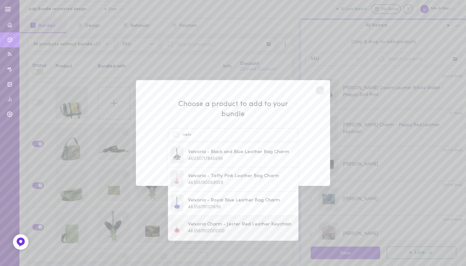
click at [197, 221] on span "Velvoria Charm - Jester Red Leather Keychain" at bounding box center [239, 224] width 103 height 7
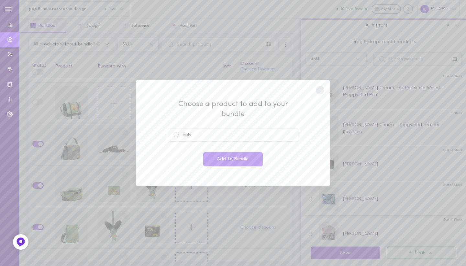
type input "Velvoria Charm - Jester Red Leather Keychain"
click at [218, 153] on button "Add To Bundle" at bounding box center [233, 159] width 60 height 14
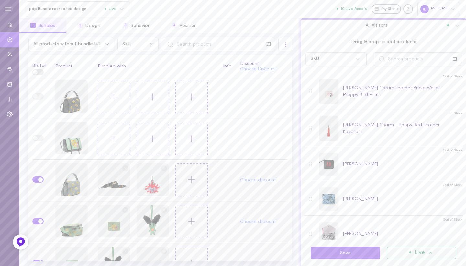
scroll to position [3361, 0]
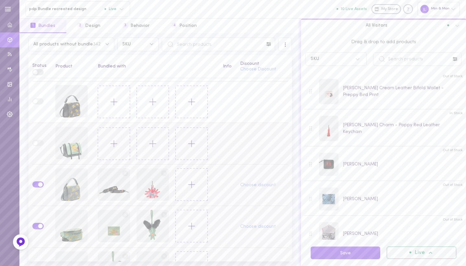
click at [111, 142] on icon at bounding box center [114, 143] width 11 height 11
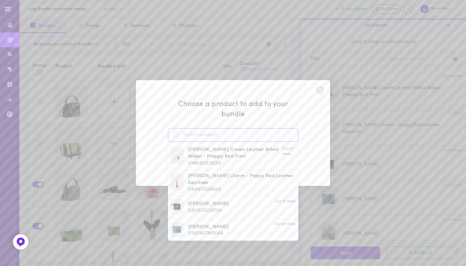
click at [186, 132] on input at bounding box center [233, 135] width 131 height 14
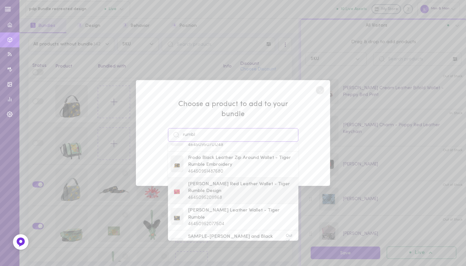
scroll to position [202, 0]
click at [211, 204] on span "[PERSON_NAME] Leather Wallet - Tiger Rumble" at bounding box center [242, 211] width 108 height 14
type input "[PERSON_NAME] Leather Wallet - Tiger Rumble"
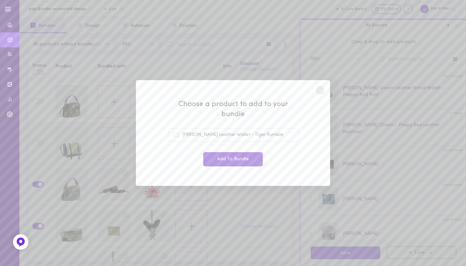
click at [226, 152] on button "Add To Bundle" at bounding box center [233, 159] width 60 height 14
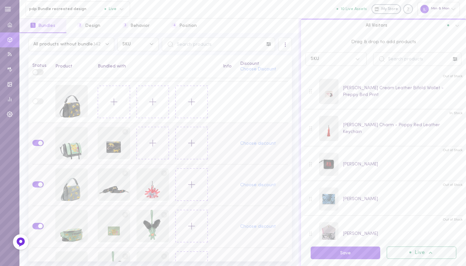
click at [147, 142] on icon at bounding box center [152, 142] width 11 height 11
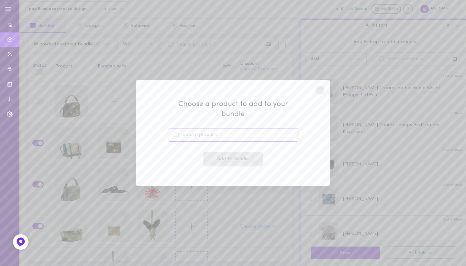
click at [205, 128] on input at bounding box center [233, 135] width 131 height 14
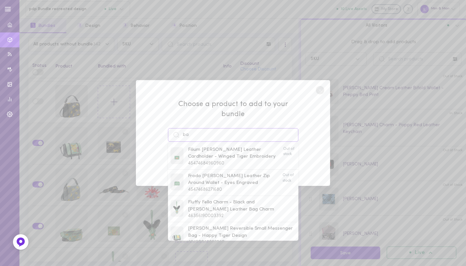
type input "b"
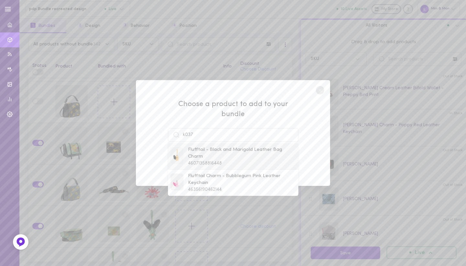
click at [205, 150] on span "Flufftail - Black and Marigold Leather Bag Charm" at bounding box center [242, 153] width 108 height 14
type input "Flufftail - Black and Marigold Leather Bag Charm"
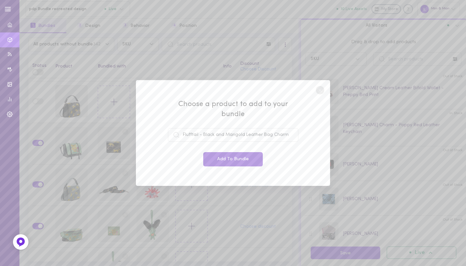
click at [223, 152] on button "Add To Bundle" at bounding box center [233, 159] width 60 height 14
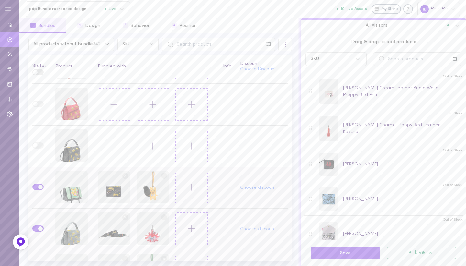
scroll to position [3317, 0]
click at [112, 146] on line at bounding box center [114, 146] width 6 height 0
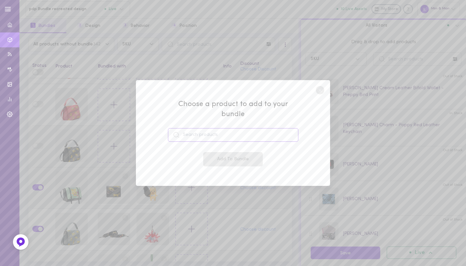
click at [195, 129] on input at bounding box center [233, 135] width 131 height 14
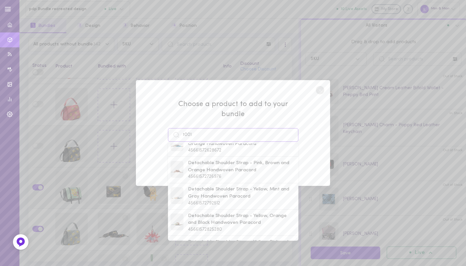
scroll to position [128, 0]
click at [214, 160] on span "Detachable Shoulder Strap - Pink, Brown and Orange Handwoven Paracord" at bounding box center [242, 164] width 108 height 14
type input "Detachable Shoulder Strap - Pink, Brown and Orange Handwoven Paracord"
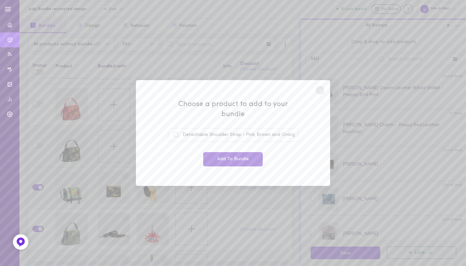
click at [231, 158] on button "Add To Bundle" at bounding box center [233, 159] width 60 height 14
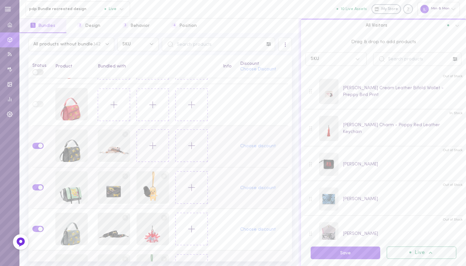
click at [144, 148] on button at bounding box center [153, 145] width 32 height 32
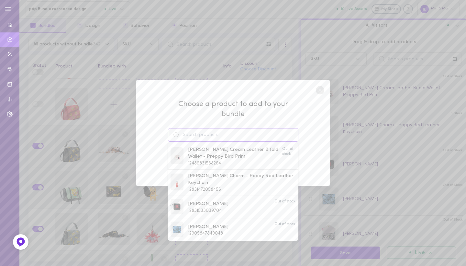
click at [209, 128] on input at bounding box center [233, 135] width 131 height 14
click at [207, 199] on span "Blinkum - Caramel Leather Bag Charm" at bounding box center [231, 200] width 86 height 7
type input "Blinkum - Caramel Leather Bag Charm"
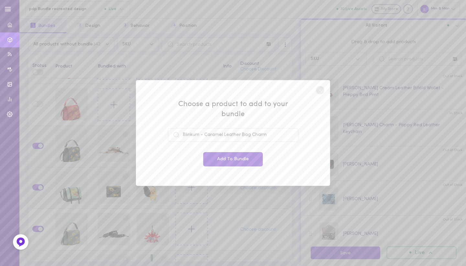
click at [216, 152] on button "Add To Bundle" at bounding box center [233, 159] width 60 height 14
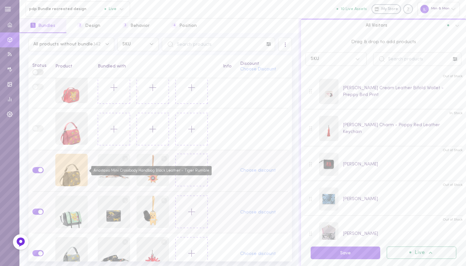
scroll to position [3278, 0]
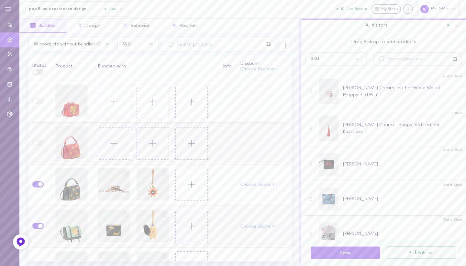
click at [109, 149] on icon at bounding box center [114, 143] width 11 height 11
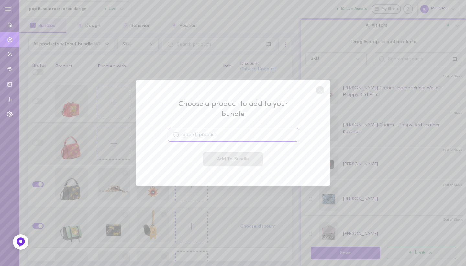
click at [194, 130] on input at bounding box center [233, 135] width 131 height 14
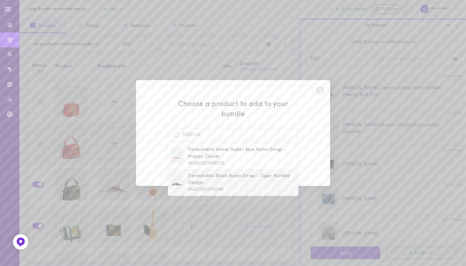
click at [216, 173] on span "Detachable Black Nylon Strap - Tiger Rumble Design" at bounding box center [242, 179] width 108 height 14
type input "Detachable Black Nylon Strap - Tiger Rumble Design"
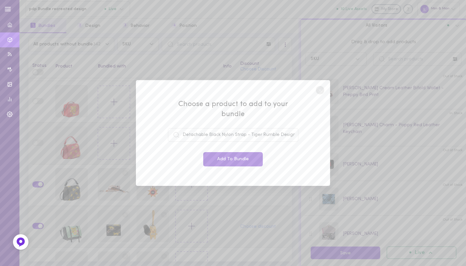
click at [225, 158] on button "Add To Bundle" at bounding box center [233, 159] width 60 height 14
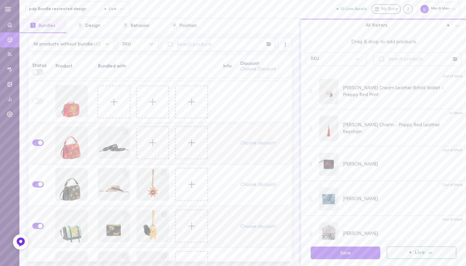
click at [141, 148] on button at bounding box center [153, 142] width 32 height 32
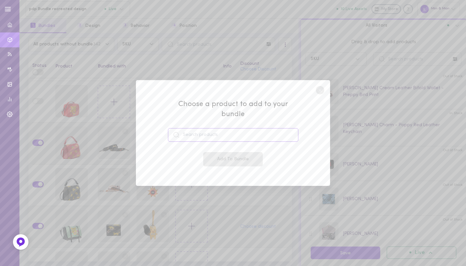
click at [218, 129] on input at bounding box center [233, 135] width 131 height 14
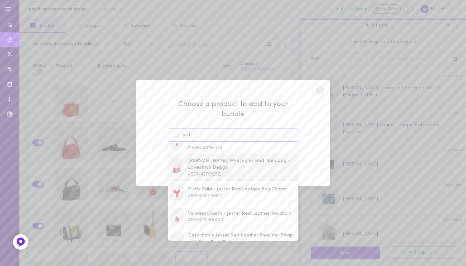
scroll to position [22, 0]
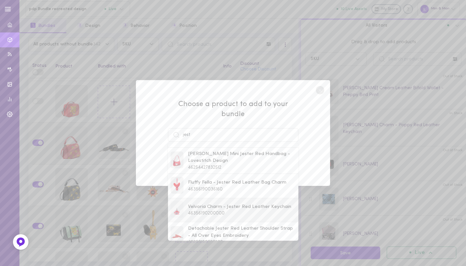
click at [210, 203] on span "Velvoria Charm - Jester Red Leather Keychain" at bounding box center [239, 206] width 103 height 7
type input "Velvoria Charm - Jester Red Leather Keychain"
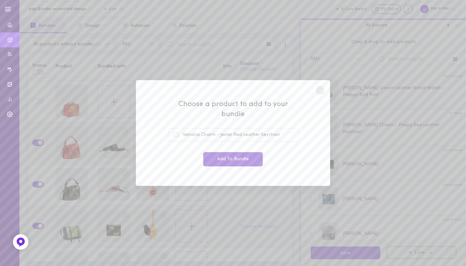
click at [227, 156] on button "Add To Bundle" at bounding box center [233, 159] width 60 height 14
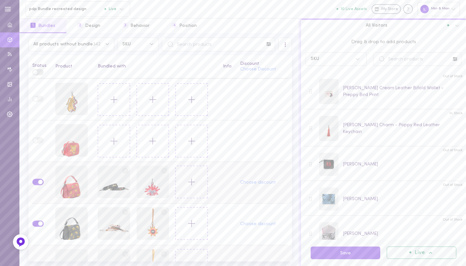
scroll to position [3233, 0]
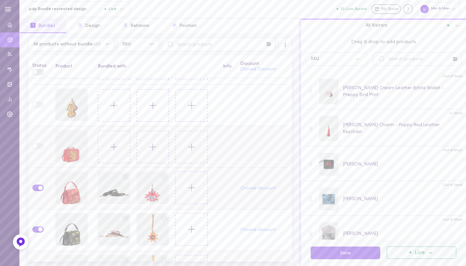
click at [106, 148] on button at bounding box center [114, 147] width 32 height 32
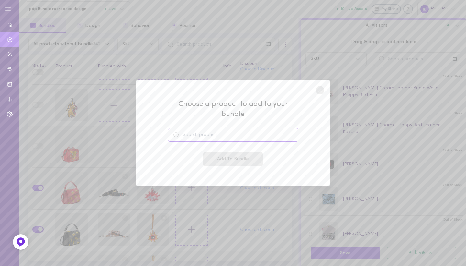
click at [200, 128] on input at bounding box center [233, 135] width 131 height 14
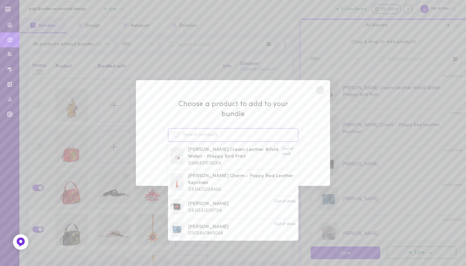
type input "t"
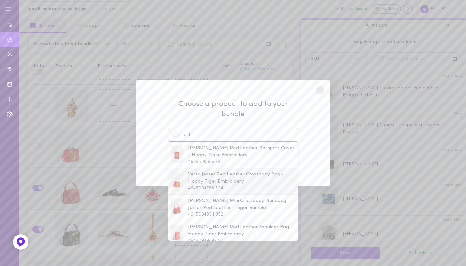
scroll to position [125, 0]
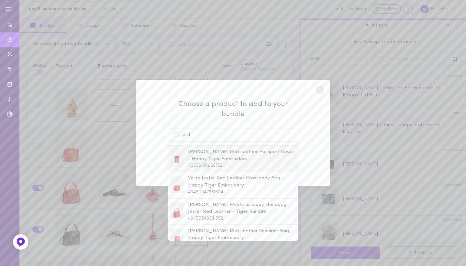
click at [208, 163] on span "46356190658752" at bounding box center [205, 165] width 35 height 5
type input "[PERSON_NAME] Red Leather Passport Cover - Happy Tiger Embroidery"
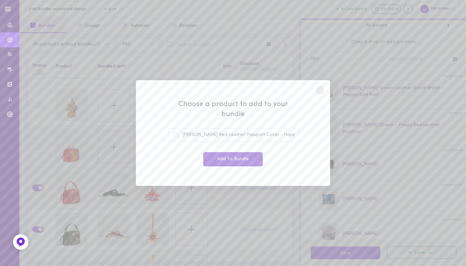
click at [219, 156] on button "Add To Bundle" at bounding box center [233, 159] width 60 height 14
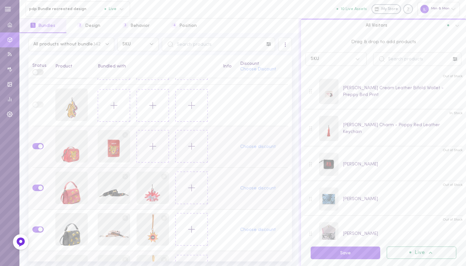
click at [148, 149] on icon at bounding box center [152, 146] width 11 height 11
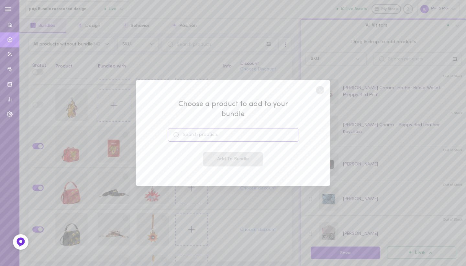
click at [207, 128] on input at bounding box center [233, 135] width 131 height 14
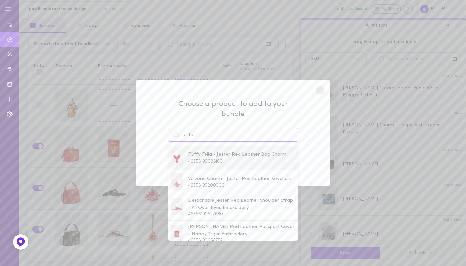
scroll to position [63, 0]
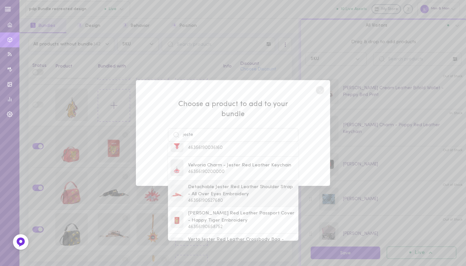
click at [207, 191] on span "Detachable Jester Red Leather Shoulder Strap - All Over Eyes Embroidery" at bounding box center [242, 190] width 108 height 14
type input "Detachable Jester Red Leather Shoulder Strap - All Over Eyes Embroidery"
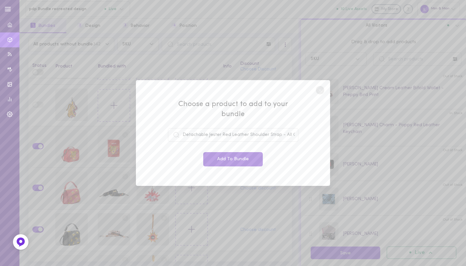
click at [225, 154] on button "Add To Bundle" at bounding box center [233, 159] width 60 height 14
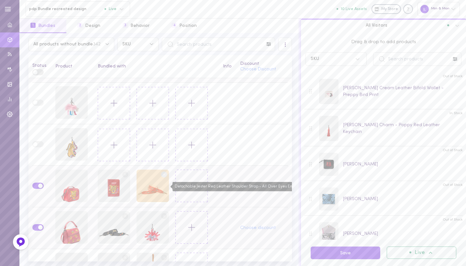
scroll to position [3185, 0]
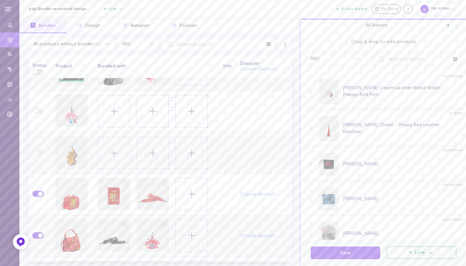
click at [104, 155] on button at bounding box center [114, 153] width 32 height 32
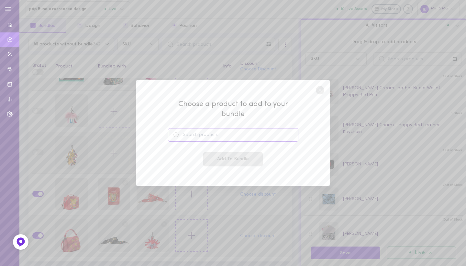
click at [204, 130] on input at bounding box center [233, 135] width 131 height 14
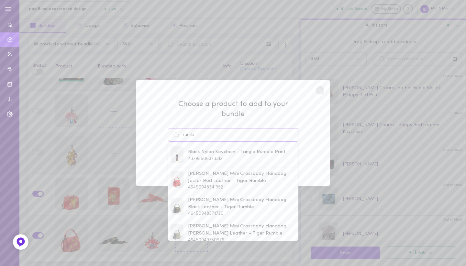
scroll to position [0, 0]
type input "r"
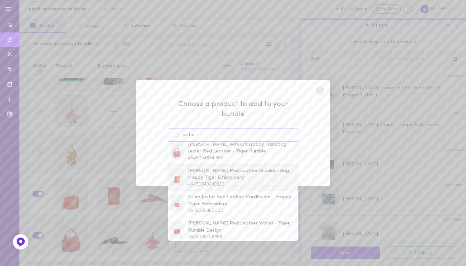
scroll to position [185, 0]
click at [205, 172] on span "[PERSON_NAME] Red Leather Shoulder Bag - Happy Tiger Embroidery" at bounding box center [242, 174] width 108 height 14
type input "[PERSON_NAME] Red Leather Shoulder Bag - Happy Tiger Embroidery"
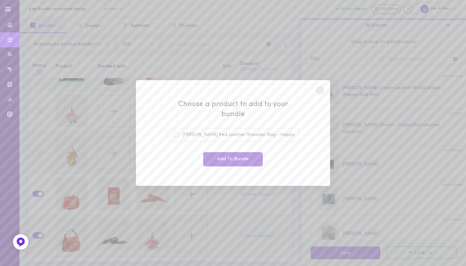
click at [229, 156] on button "Add To Bundle" at bounding box center [233, 159] width 60 height 14
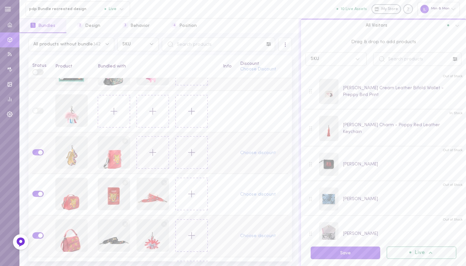
click at [152, 151] on icon at bounding box center [152, 152] width 11 height 11
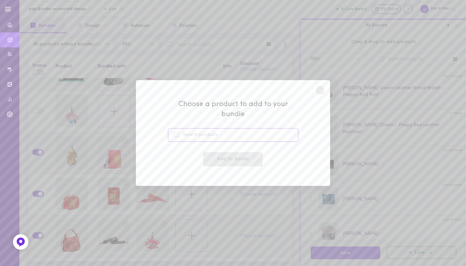
click at [204, 131] on input at bounding box center [233, 135] width 131 height 14
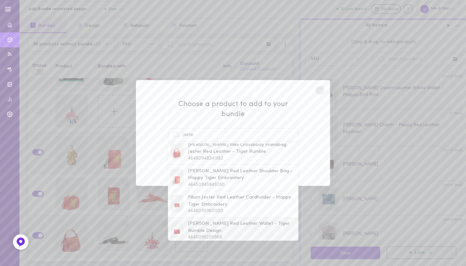
click at [201, 220] on span "[PERSON_NAME] Red Leather Wallet - Tiger Rumble Design" at bounding box center [242, 227] width 108 height 14
type input "[PERSON_NAME] Red Leather Wallet - Tiger Rumble Design"
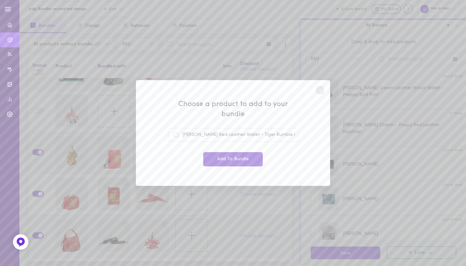
click at [222, 153] on button "Add To Bundle" at bounding box center [233, 159] width 60 height 14
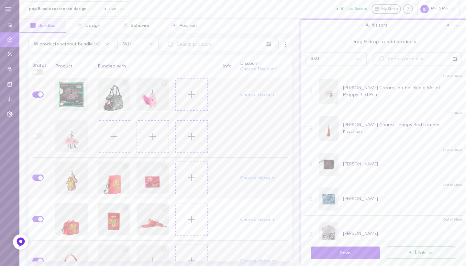
scroll to position [3149, 0]
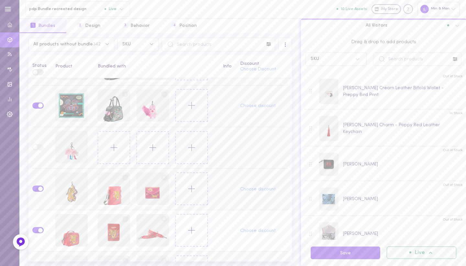
click at [123, 146] on button at bounding box center [114, 147] width 32 height 32
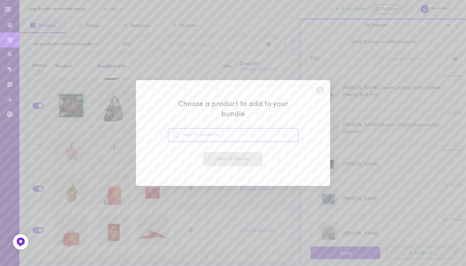
click at [193, 130] on input at bounding box center [233, 135] width 131 height 14
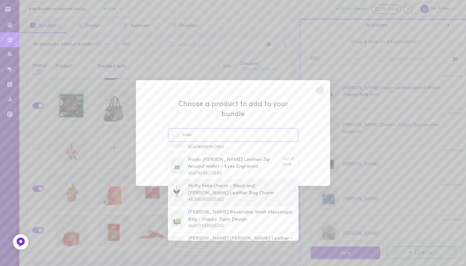
scroll to position [26, 0]
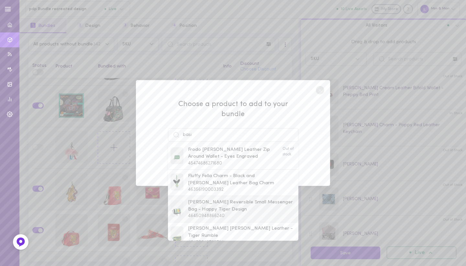
click at [212, 202] on span "[PERSON_NAME] Reversible Small Messenger Bag - Happy Tiger Design" at bounding box center [242, 206] width 108 height 14
type input "[PERSON_NAME] Reversible Small Messenger Bag - Happy Tiger Design"
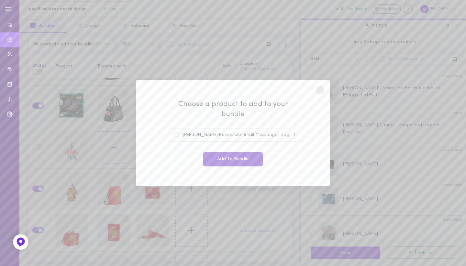
click at [231, 152] on button "Add To Bundle" at bounding box center [233, 159] width 60 height 14
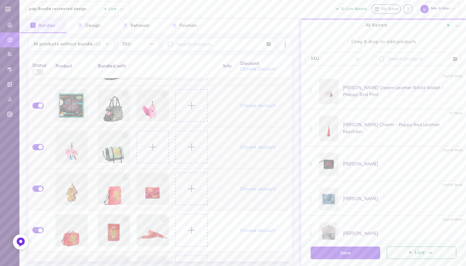
click at [147, 154] on button at bounding box center [153, 147] width 32 height 32
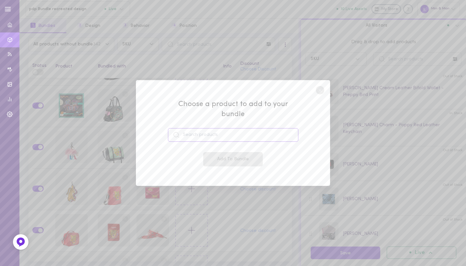
click at [216, 131] on input at bounding box center [233, 135] width 131 height 14
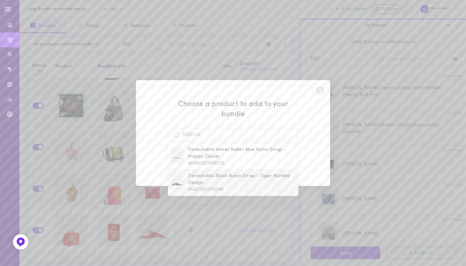
click at [201, 187] on div "Detachable Black Nylon Strap - Tiger Rumble Design 46450950701248" at bounding box center [233, 182] width 131 height 26
type input "Detachable Black Nylon Strap - Tiger Rumble Design"
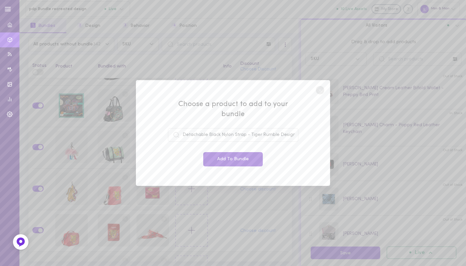
click at [225, 153] on button "Add To Bundle" at bounding box center [233, 159] width 60 height 14
